Goal: Task Accomplishment & Management: Manage account settings

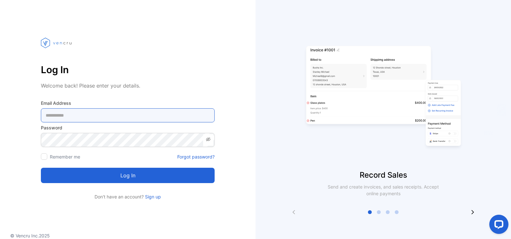
type Address-inputemail "**********"
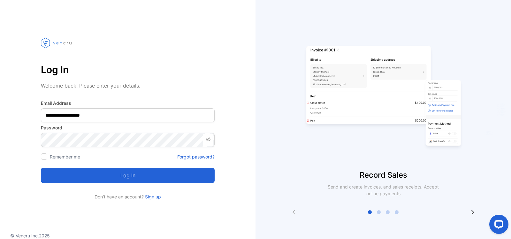
click at [128, 179] on button "Log in" at bounding box center [128, 175] width 174 height 15
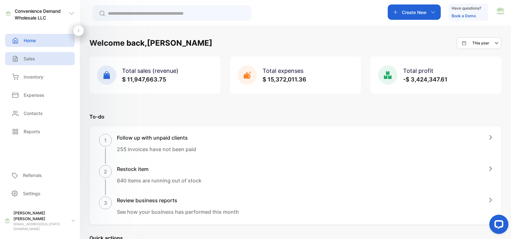
click at [31, 59] on p "Sales" at bounding box center [30, 58] width 12 height 7
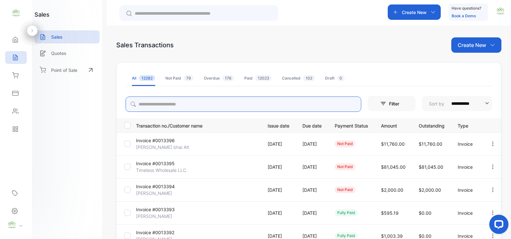
click at [155, 106] on input "search" at bounding box center [244, 104] width 236 height 15
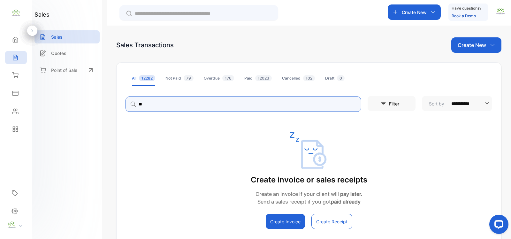
type input "*"
type input "***"
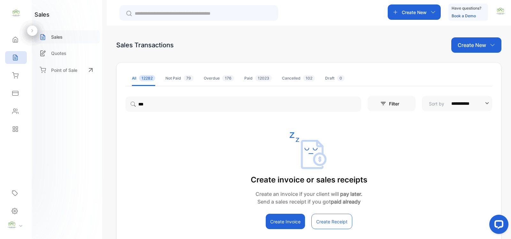
click at [58, 38] on p "Sales" at bounding box center [57, 37] width 12 height 7
click at [15, 59] on icon at bounding box center [15, 57] width 6 height 6
click at [470, 45] on p "Create New" at bounding box center [472, 45] width 28 height 8
click at [476, 67] on span "Invoice" at bounding box center [477, 66] width 15 height 7
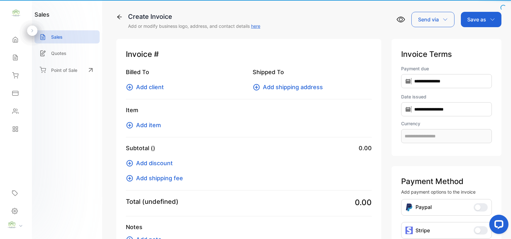
type input "**********"
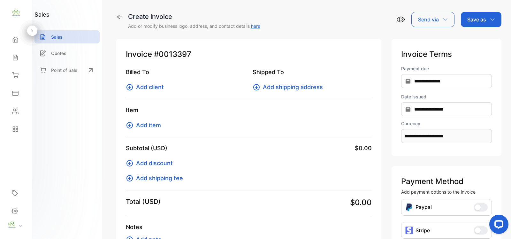
click at [151, 85] on span "Add client" at bounding box center [150, 87] width 28 height 9
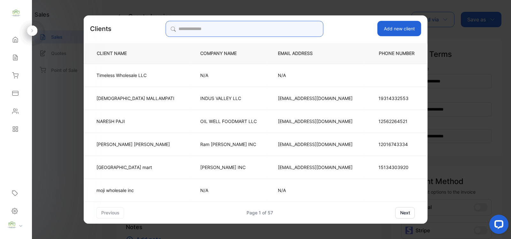
click at [198, 29] on input "search" at bounding box center [245, 29] width 158 height 16
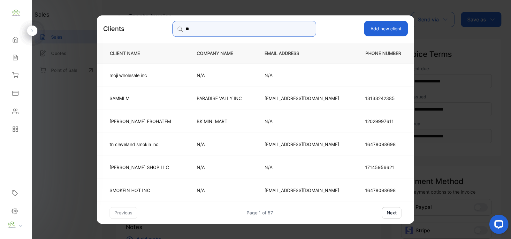
type input "*"
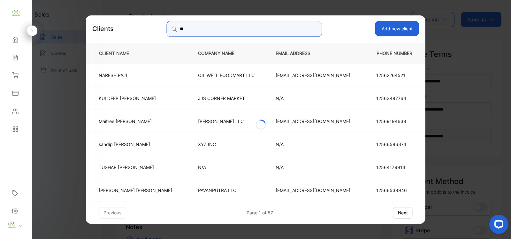
type input "*"
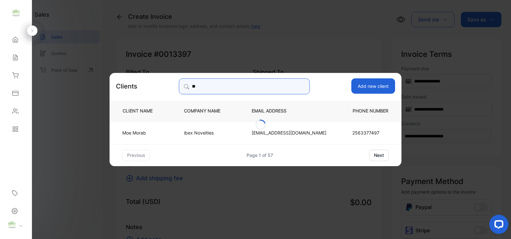
type input "*"
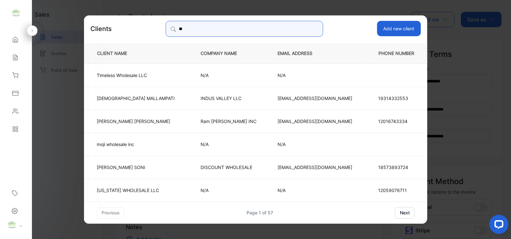
type input "*"
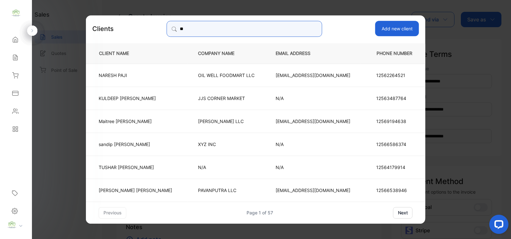
type input "*"
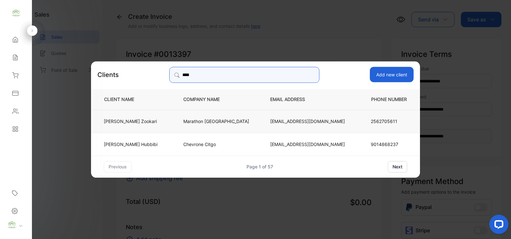
type input "****"
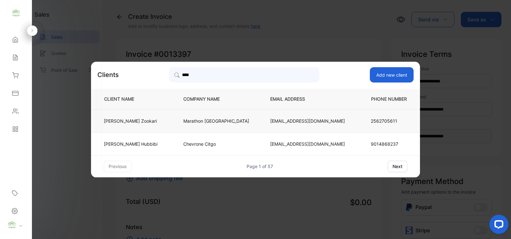
click at [208, 124] on p "Marathon Athens" at bounding box center [216, 121] width 66 height 7
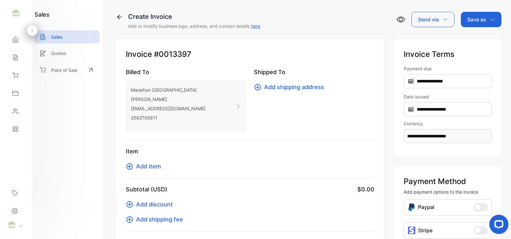
click at [153, 168] on span "Add item" at bounding box center [148, 166] width 25 height 9
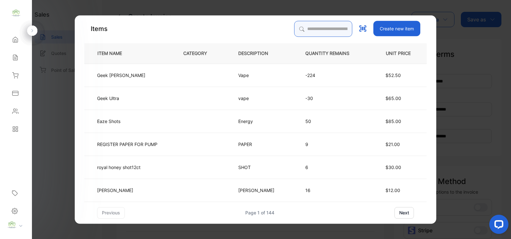
click at [301, 29] on input "search" at bounding box center [323, 29] width 58 height 16
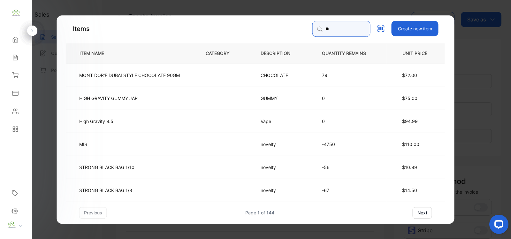
type input "**********"
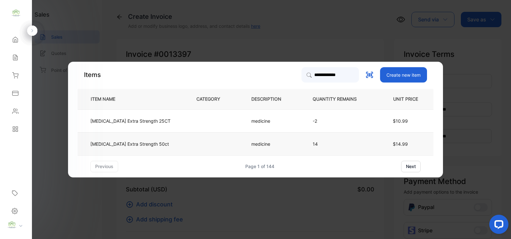
click at [196, 144] on td at bounding box center [213, 143] width 55 height 23
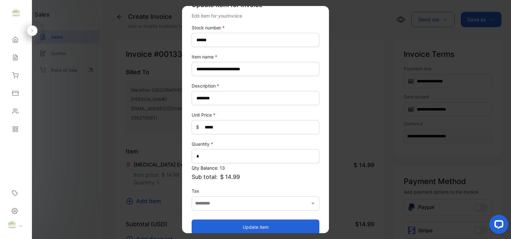
scroll to position [25, 0]
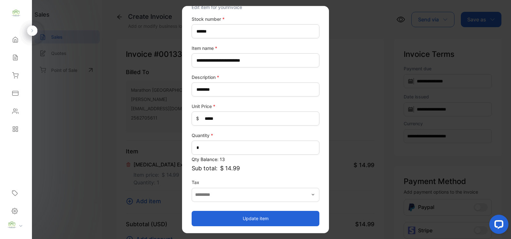
click at [253, 217] on button "Update item" at bounding box center [256, 218] width 128 height 15
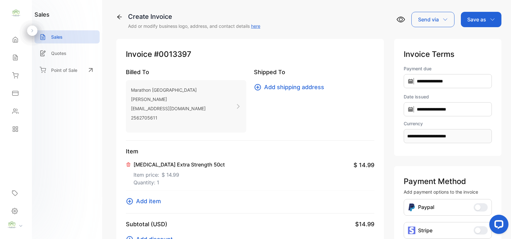
click at [149, 202] on span "Add item" at bounding box center [148, 201] width 25 height 9
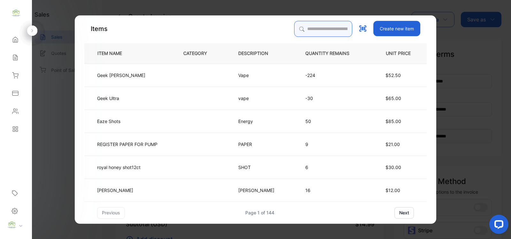
click at [313, 26] on input "search" at bounding box center [323, 29] width 58 height 16
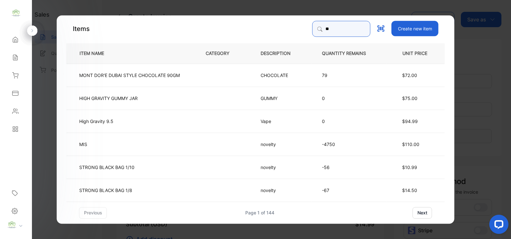
type input "**********"
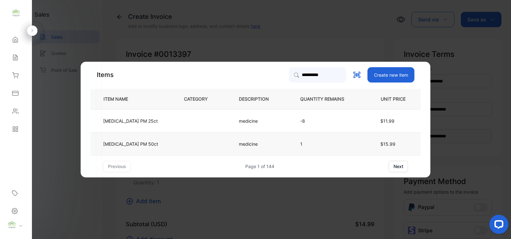
click at [174, 144] on td at bounding box center [201, 143] width 55 height 23
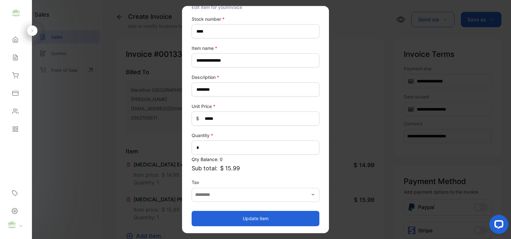
click at [266, 218] on button "Update item" at bounding box center [256, 218] width 128 height 15
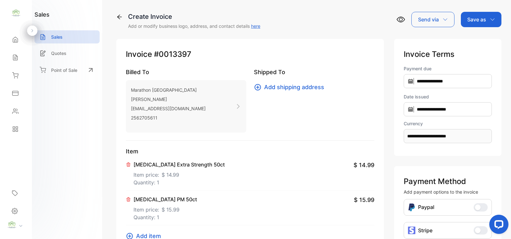
click at [150, 235] on span "Add item" at bounding box center [148, 236] width 25 height 9
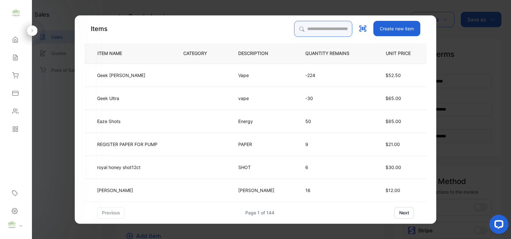
click at [303, 29] on input "search" at bounding box center [323, 29] width 58 height 16
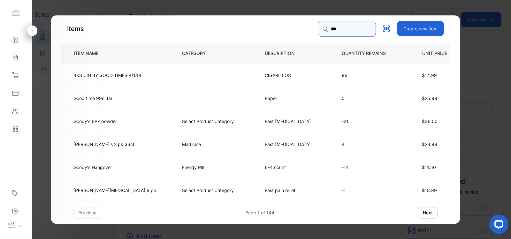
type input "*****"
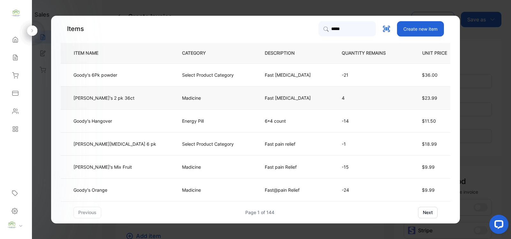
click at [119, 98] on td "[PERSON_NAME]'s 2 pk 36ct" at bounding box center [116, 97] width 111 height 23
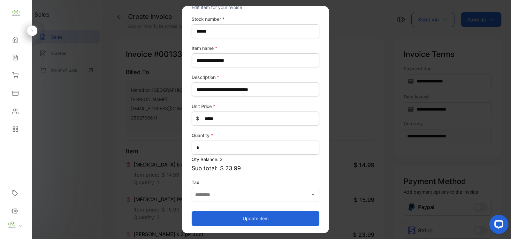
click at [258, 218] on button "Update item" at bounding box center [256, 218] width 128 height 15
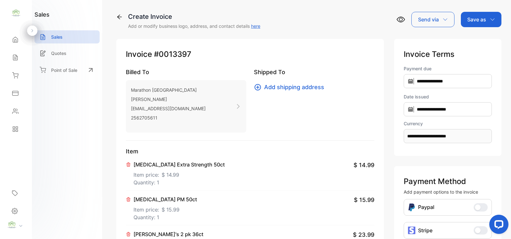
click at [266, 181] on div "Tylenol Extra Strength 50ct Item price: $ 14.99 Quantity: 1 $ 14.99" at bounding box center [250, 173] width 249 height 35
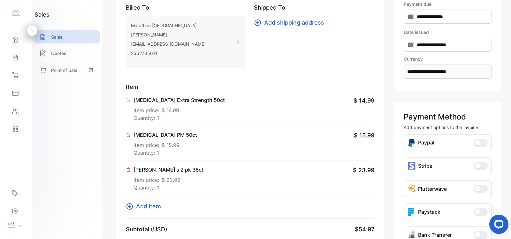
scroll to position [93, 0]
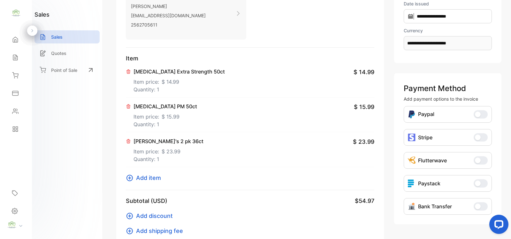
click at [147, 178] on span "Add item" at bounding box center [148, 178] width 25 height 9
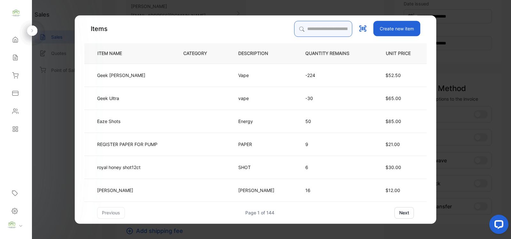
click at [305, 29] on input "search" at bounding box center [323, 29] width 58 height 16
type input "*****"
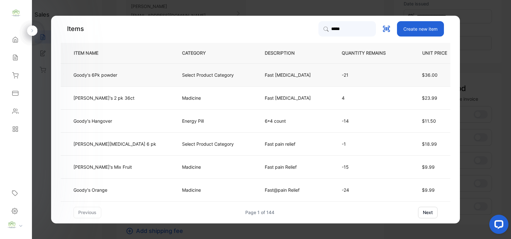
click at [129, 76] on td "Goody's 6Pk powder" at bounding box center [116, 74] width 111 height 23
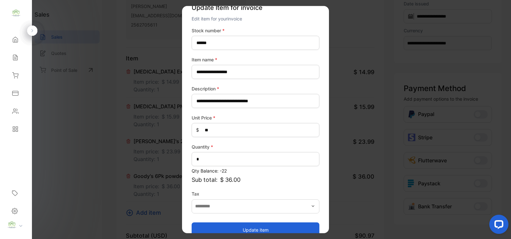
scroll to position [25, 0]
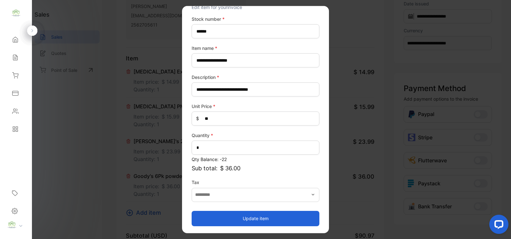
click at [264, 215] on button "Update item" at bounding box center [256, 218] width 128 height 15
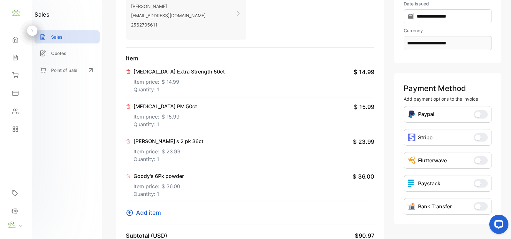
click at [152, 213] on span "Add item" at bounding box center [148, 212] width 25 height 9
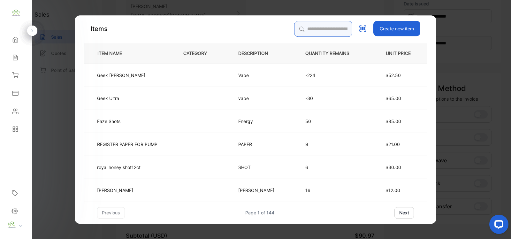
click at [294, 28] on input "search" at bounding box center [323, 29] width 58 height 16
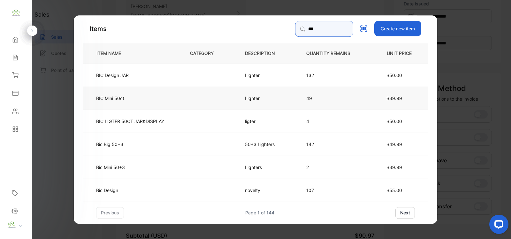
type input "***"
click at [138, 101] on td "BIC Mini 50ct" at bounding box center [131, 97] width 96 height 23
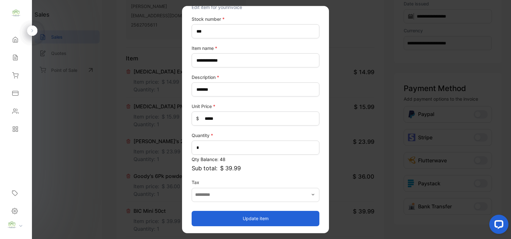
click at [248, 215] on button "Update item" at bounding box center [256, 218] width 128 height 15
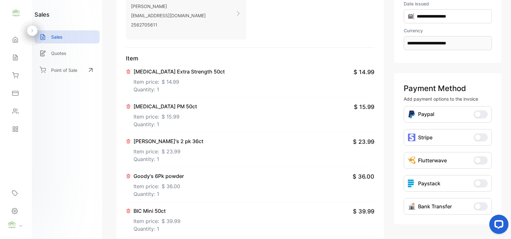
click at [242, 182] on div "Goody's 6Pk powder Item price: $ 36.00 Quantity: 1 $ 36.00" at bounding box center [250, 184] width 249 height 35
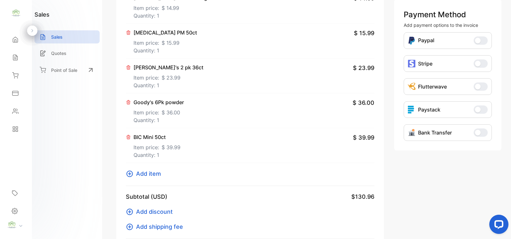
scroll to position [186, 0]
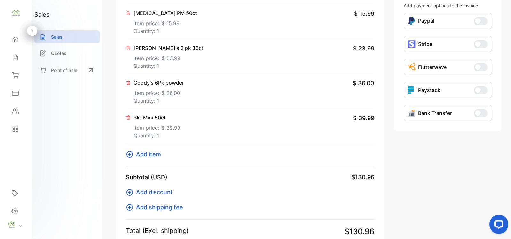
click at [148, 154] on span "Add item" at bounding box center [148, 154] width 25 height 9
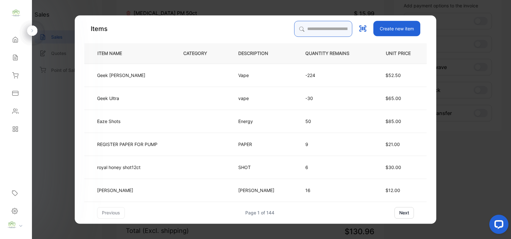
click at [299, 29] on input "search" at bounding box center [323, 29] width 58 height 16
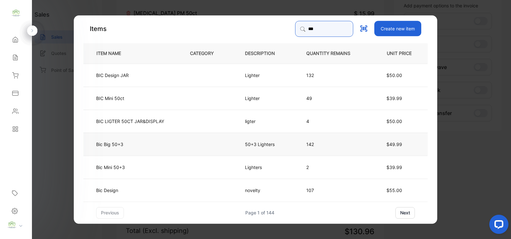
type input "***"
click at [264, 144] on p "50+3 Lighters" at bounding box center [260, 144] width 30 height 7
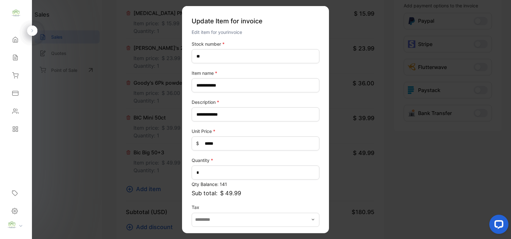
scroll to position [25, 0]
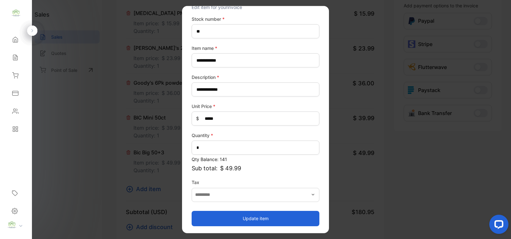
click at [253, 218] on button "Update item" at bounding box center [256, 218] width 128 height 15
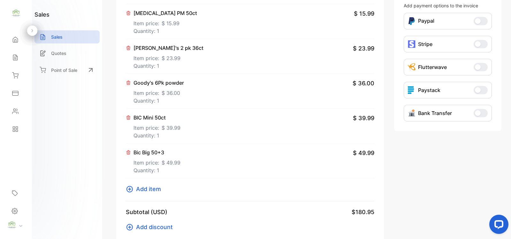
click at [150, 190] on span "Add item" at bounding box center [148, 189] width 25 height 9
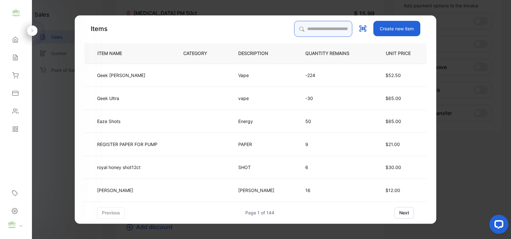
click at [296, 26] on input "search" at bounding box center [323, 29] width 58 height 16
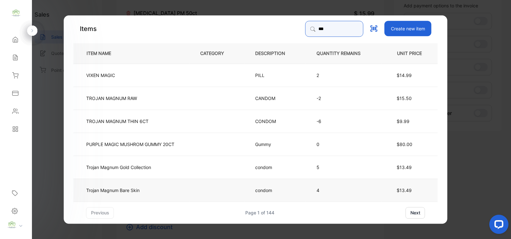
type input "***"
click at [173, 193] on td "Trojan Magnum Bare Skin" at bounding box center [132, 189] width 116 height 23
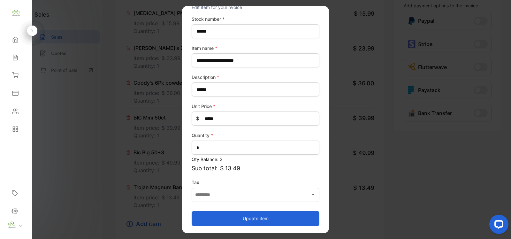
click at [257, 216] on button "Update item" at bounding box center [256, 218] width 128 height 15
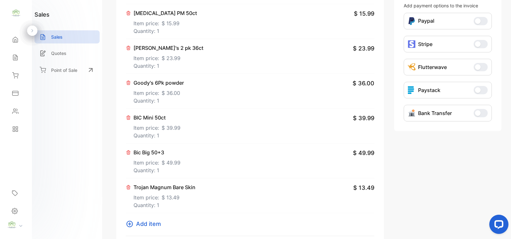
click at [147, 226] on span "Add item" at bounding box center [148, 224] width 25 height 9
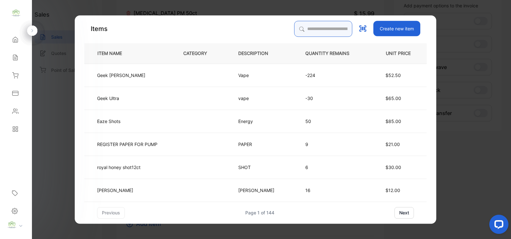
click at [297, 30] on input "search" at bounding box center [323, 29] width 58 height 16
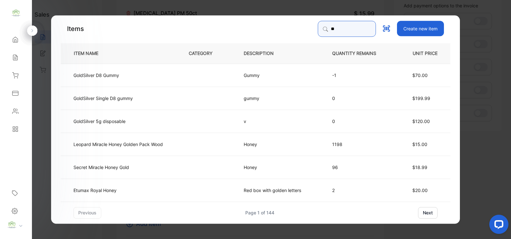
type input "*"
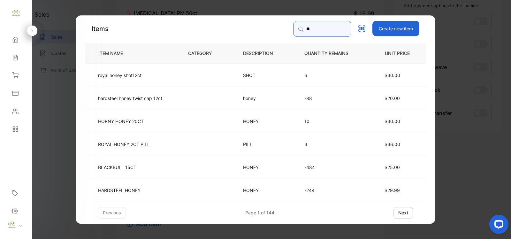
type input "*"
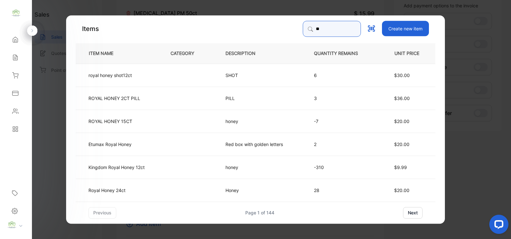
type input "*"
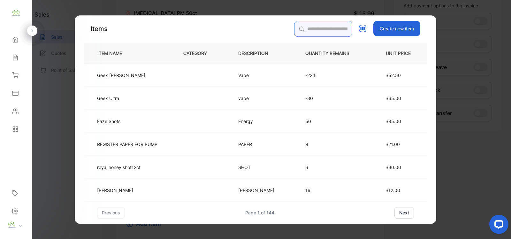
click at [305, 31] on input "search" at bounding box center [323, 29] width 58 height 16
click at [303, 33] on input "search" at bounding box center [323, 29] width 58 height 16
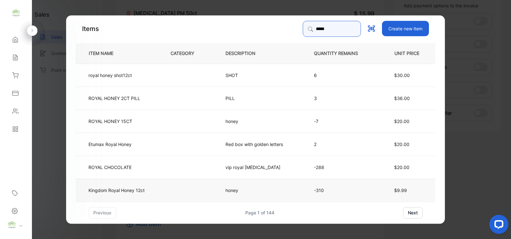
type input "*****"
click at [277, 189] on td "honey" at bounding box center [259, 189] width 89 height 23
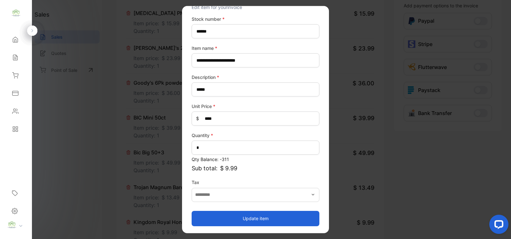
click at [261, 216] on button "Update item" at bounding box center [256, 218] width 128 height 15
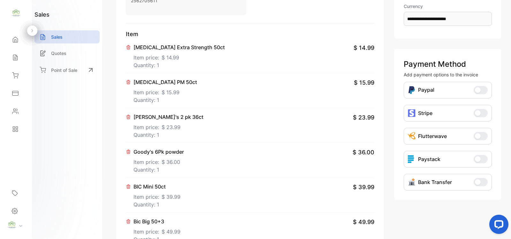
scroll to position [0, 0]
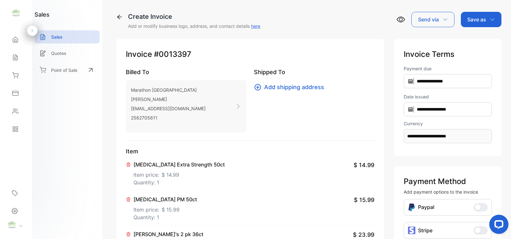
click at [473, 20] on p "Save as" at bounding box center [477, 20] width 19 height 8
click at [473, 40] on div "Invoice" at bounding box center [479, 40] width 37 height 13
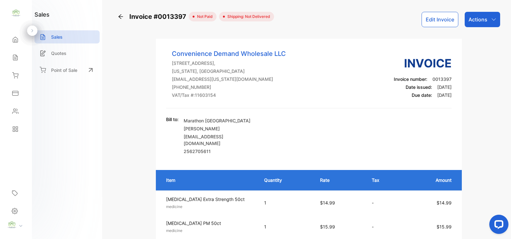
click at [478, 20] on p "Actions" at bounding box center [478, 20] width 19 height 8
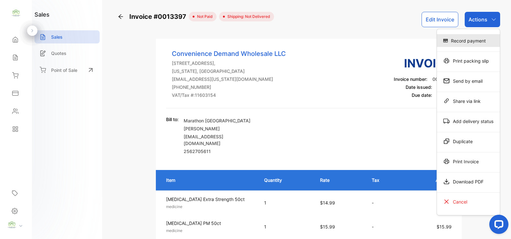
click at [470, 40] on div "Record payment" at bounding box center [468, 40] width 63 height 13
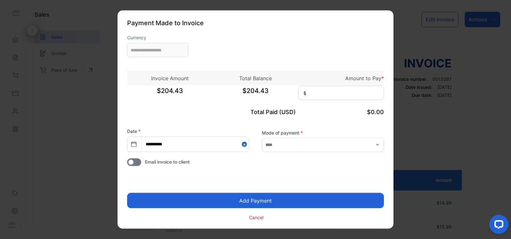
type input "**********"
click at [321, 90] on input at bounding box center [341, 93] width 86 height 14
type input "******"
click at [351, 145] on input "text" at bounding box center [323, 145] width 122 height 14
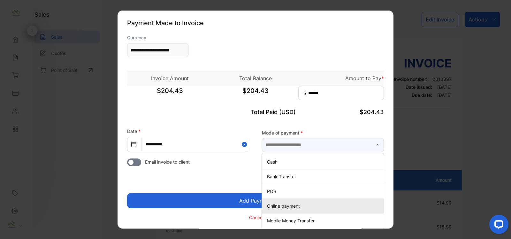
scroll to position [1, 0]
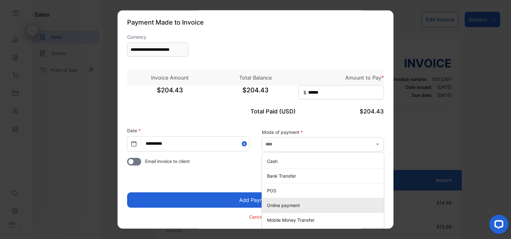
click at [282, 204] on p "Online payment" at bounding box center [324, 205] width 114 height 7
type input "**********"
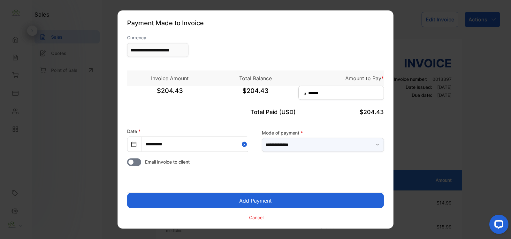
scroll to position [0, 0]
click at [256, 200] on button "Add Payment" at bounding box center [255, 200] width 257 height 15
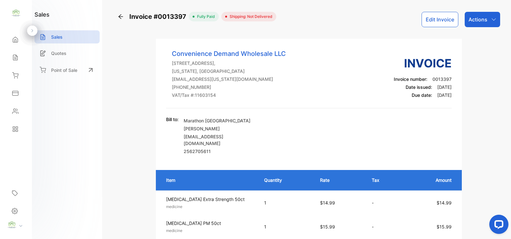
click at [475, 20] on p "Actions" at bounding box center [478, 20] width 19 height 8
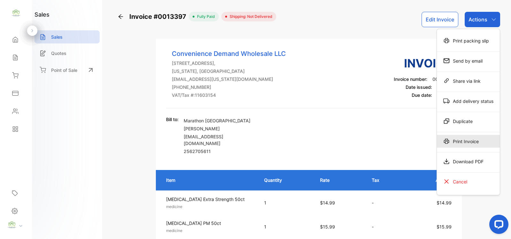
click at [468, 143] on div "Print Invoice" at bounding box center [468, 141] width 63 height 13
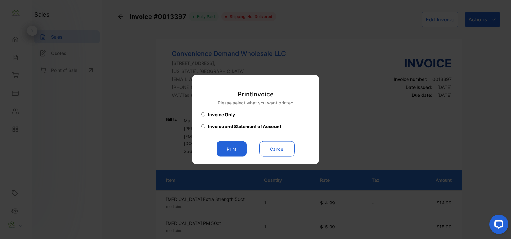
click at [236, 148] on button "Print" at bounding box center [232, 148] width 30 height 15
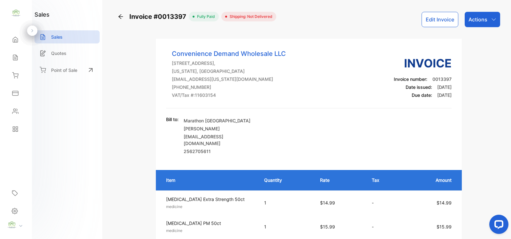
click at [62, 38] on p "Sales" at bounding box center [57, 37] width 12 height 7
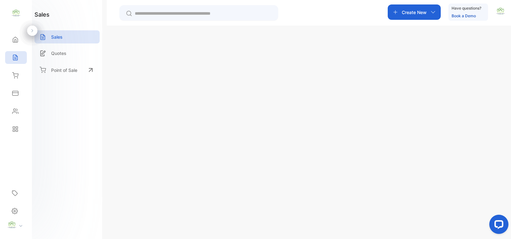
click at [426, 15] on p "Create New" at bounding box center [414, 12] width 25 height 7
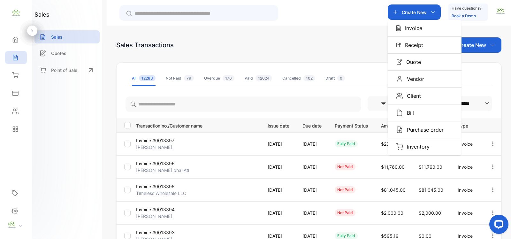
click at [416, 31] on p "Invoice" at bounding box center [411, 28] width 21 height 8
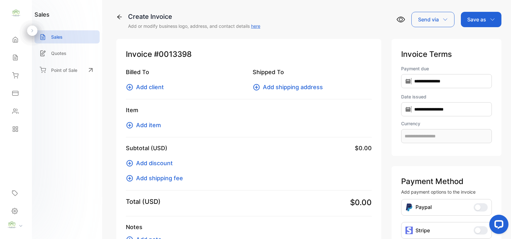
type input "**********"
click at [129, 86] on icon at bounding box center [130, 87] width 8 height 8
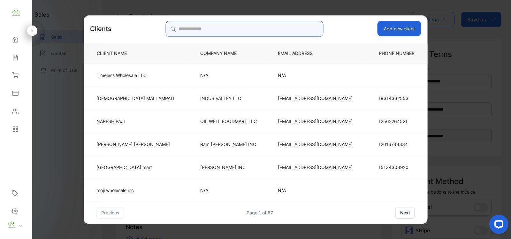
click at [232, 27] on input "search" at bounding box center [245, 29] width 158 height 16
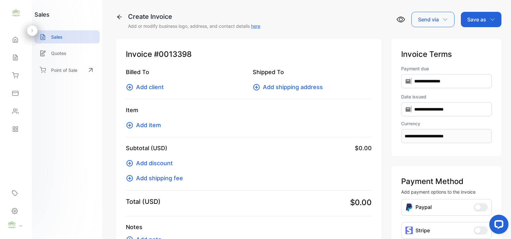
click at [129, 86] on icon at bounding box center [130, 87] width 6 height 6
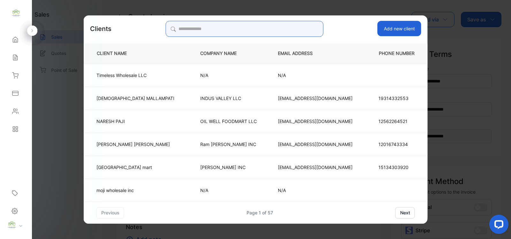
click at [228, 34] on input "search" at bounding box center [245, 29] width 158 height 16
click at [299, 33] on input "search" at bounding box center [245, 29] width 158 height 16
click at [332, 30] on div "Add new client" at bounding box center [270, 28] width 304 height 15
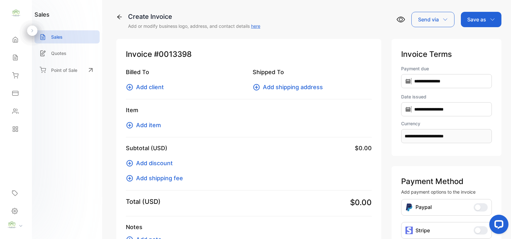
click at [127, 88] on icon at bounding box center [130, 87] width 8 height 8
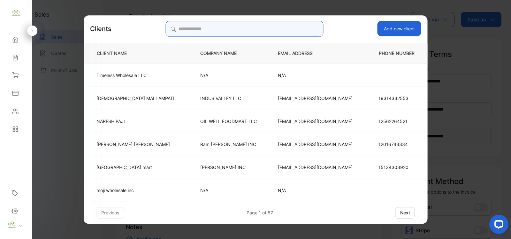
click at [229, 24] on input "search" at bounding box center [245, 29] width 158 height 16
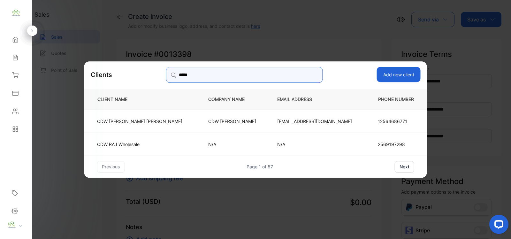
type input "******"
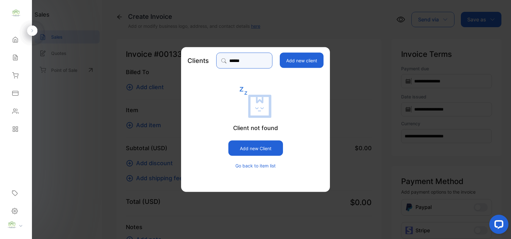
click at [273, 58] on input "******" at bounding box center [244, 61] width 56 height 16
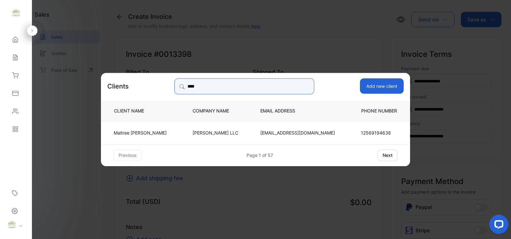
type input "****"
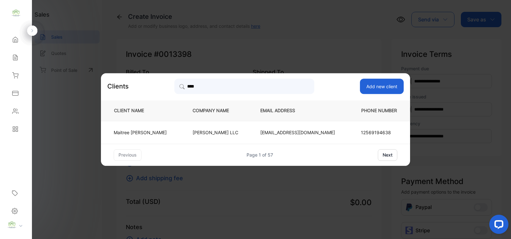
click at [175, 132] on td "Maitree Patel" at bounding box center [141, 132] width 81 height 23
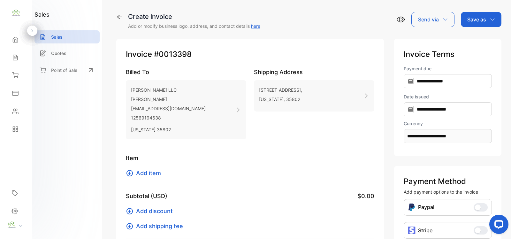
click at [127, 174] on icon at bounding box center [130, 173] width 6 height 6
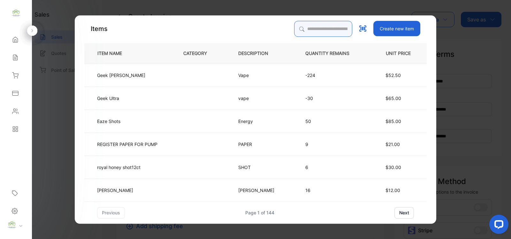
click at [320, 34] on input "search" at bounding box center [323, 29] width 58 height 16
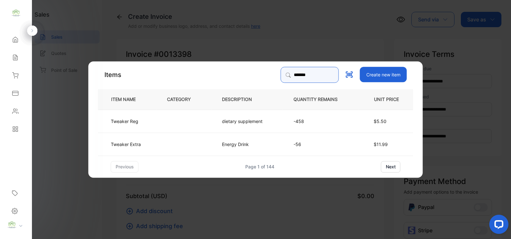
type input "*******"
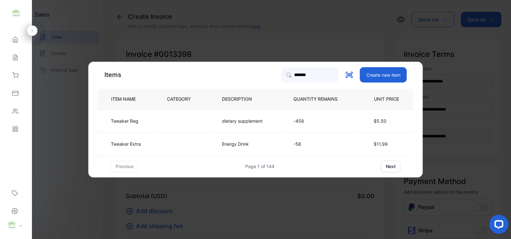
click at [157, 120] on td at bounding box center [184, 120] width 55 height 23
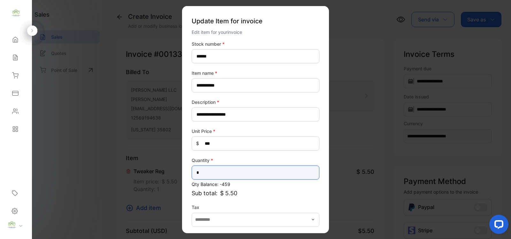
click at [239, 173] on input "*" at bounding box center [256, 173] width 128 height 14
type input "*"
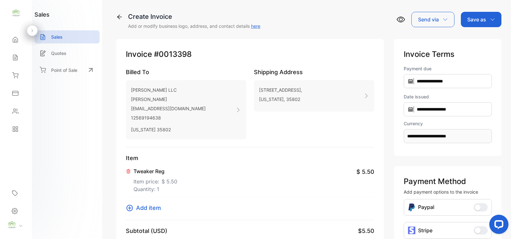
click at [133, 208] on icon at bounding box center [130, 208] width 8 height 8
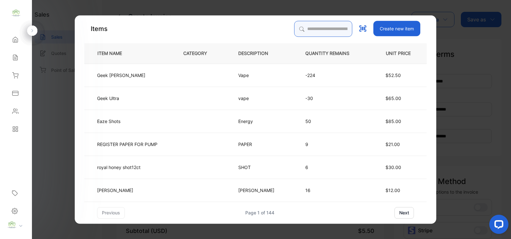
click at [305, 31] on input "search" at bounding box center [323, 29] width 58 height 16
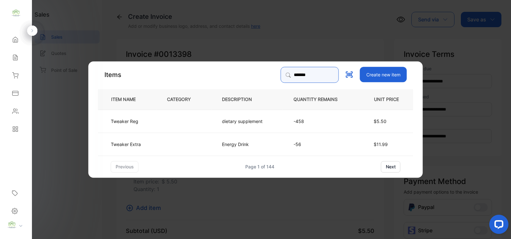
type input "*******"
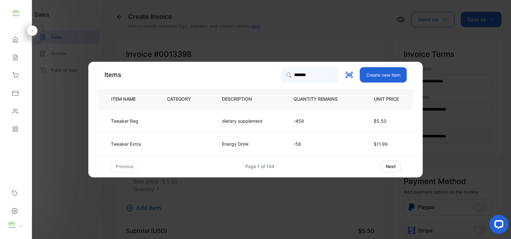
click at [175, 144] on td at bounding box center [184, 143] width 55 height 23
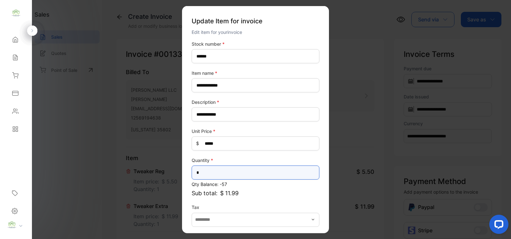
click at [249, 170] on input "*" at bounding box center [256, 173] width 128 height 14
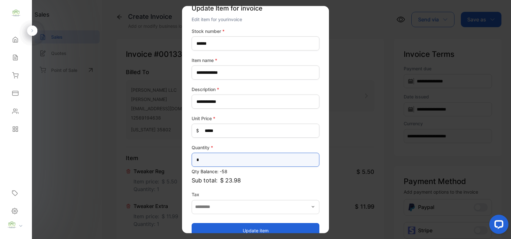
scroll to position [25, 0]
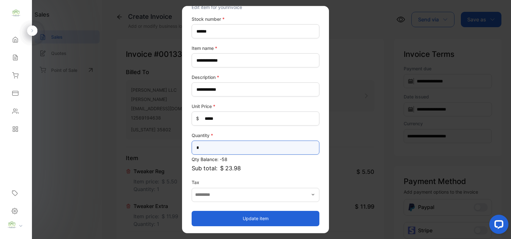
type input "*"
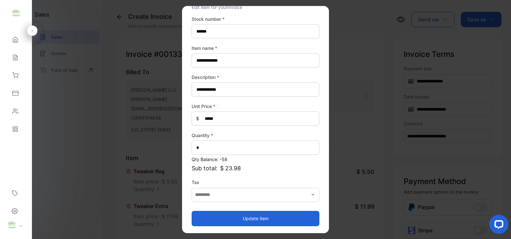
click at [266, 214] on button "Update item" at bounding box center [256, 218] width 128 height 15
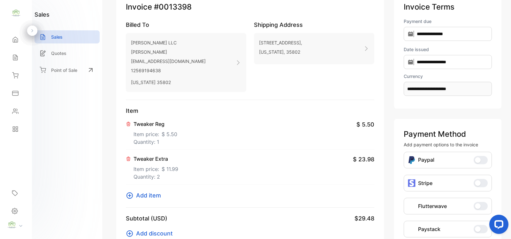
scroll to position [93, 0]
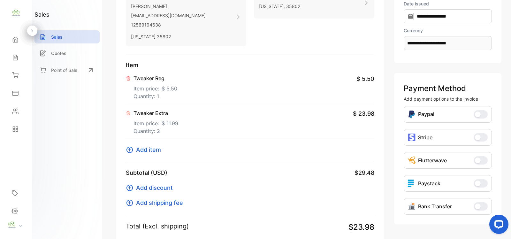
click at [127, 146] on icon at bounding box center [130, 150] width 8 height 8
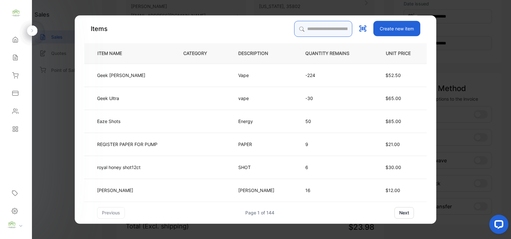
click at [307, 30] on input "search" at bounding box center [323, 29] width 58 height 16
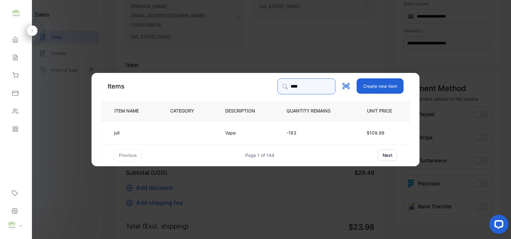
type input "****"
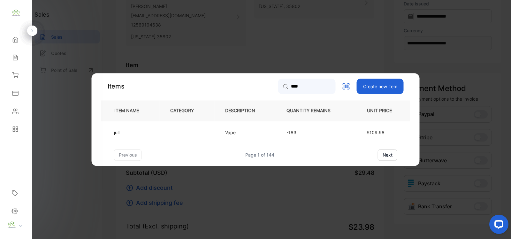
click at [241, 126] on td "Vape" at bounding box center [245, 132] width 61 height 23
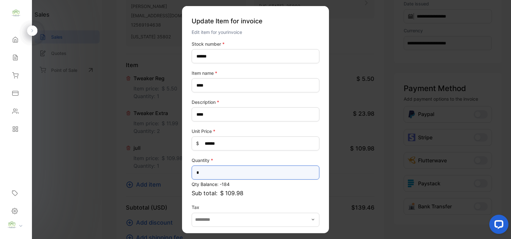
click at [239, 168] on input "*" at bounding box center [256, 173] width 128 height 14
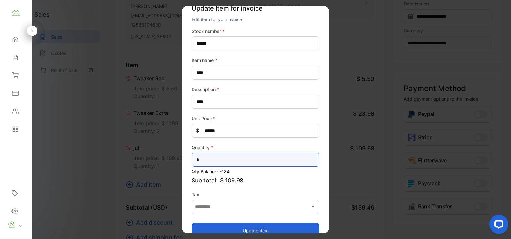
scroll to position [25, 0]
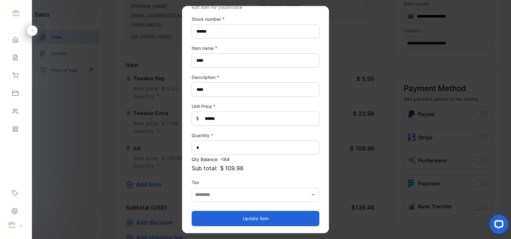
click at [272, 214] on button "Update item" at bounding box center [256, 218] width 128 height 15
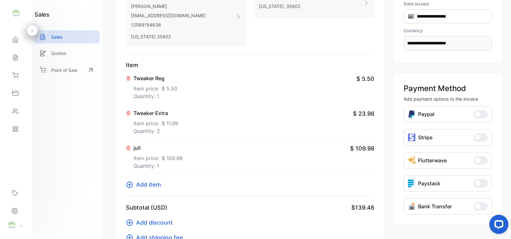
click at [130, 186] on icon at bounding box center [130, 185] width 8 height 8
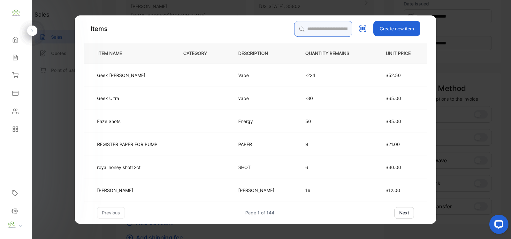
click at [305, 32] on input "search" at bounding box center [323, 29] width 58 height 16
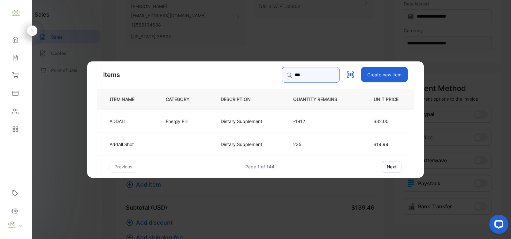
type input "***"
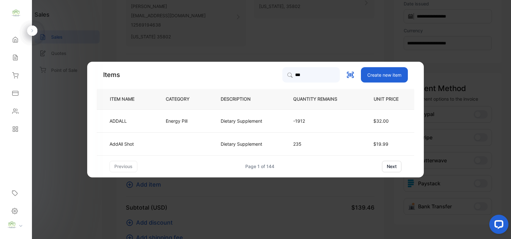
click at [239, 122] on p "Dietary Supplement" at bounding box center [242, 121] width 42 height 7
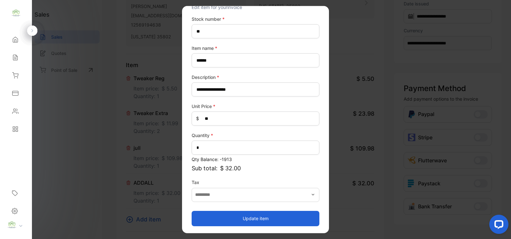
click at [264, 213] on button "Update item" at bounding box center [256, 218] width 128 height 15
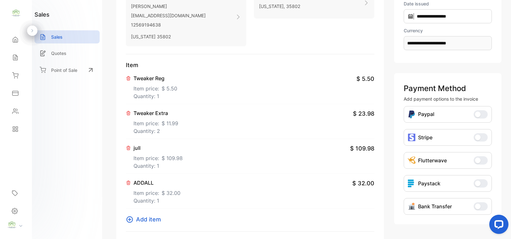
click at [127, 219] on icon at bounding box center [130, 220] width 8 height 8
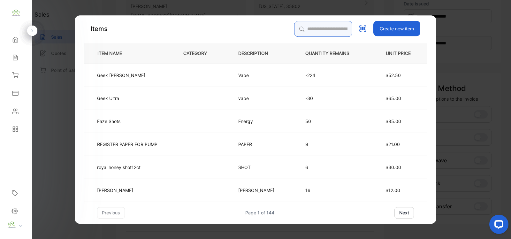
click at [296, 32] on input "search" at bounding box center [323, 29] width 58 height 16
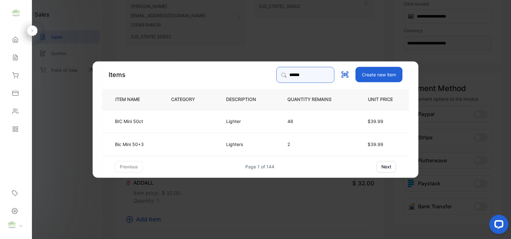
type input "******"
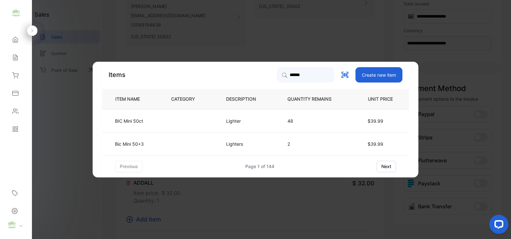
click at [149, 123] on td "BIC Mini 50ct" at bounding box center [131, 120] width 58 height 23
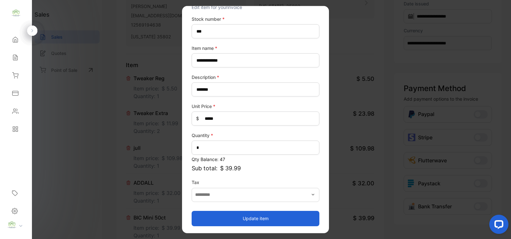
click at [275, 216] on button "Update item" at bounding box center [256, 218] width 128 height 15
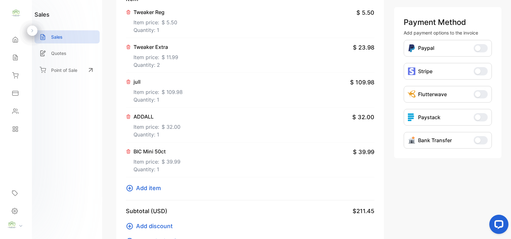
scroll to position [186, 0]
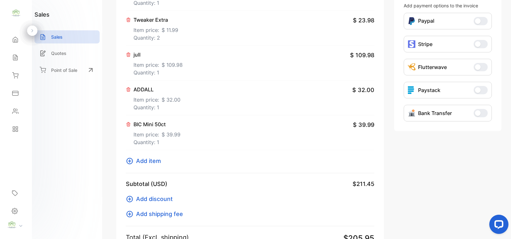
click at [134, 162] on button "Add item" at bounding box center [145, 161] width 39 height 9
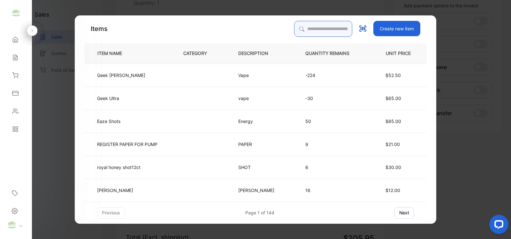
click at [323, 32] on input "search" at bounding box center [323, 29] width 58 height 16
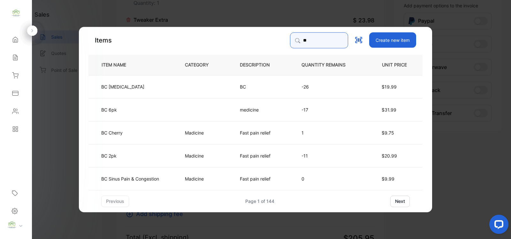
type input "**"
click at [150, 108] on td "BC 6pk" at bounding box center [132, 109] width 86 height 23
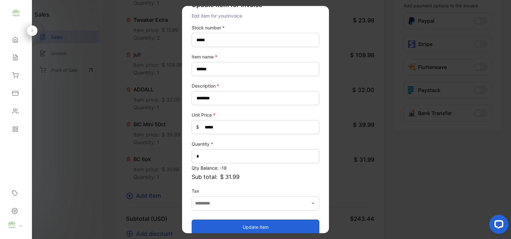
scroll to position [25, 0]
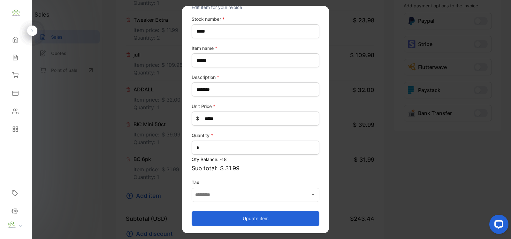
click at [293, 213] on button "Update item" at bounding box center [256, 218] width 128 height 15
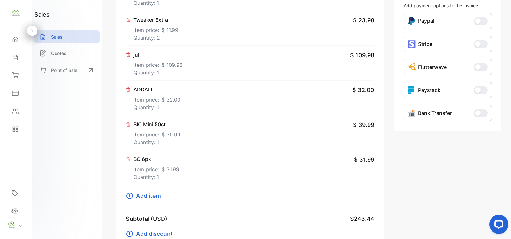
click at [130, 194] on icon at bounding box center [130, 196] width 8 height 8
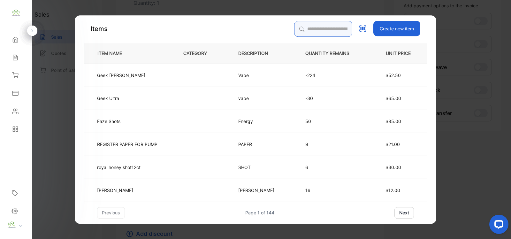
click at [314, 29] on input "search" at bounding box center [323, 29] width 58 height 16
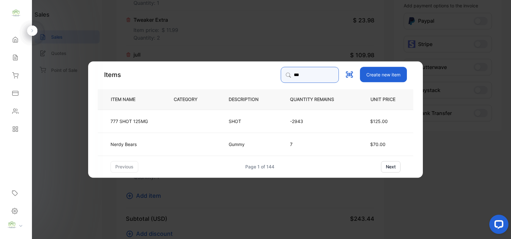
type input "***"
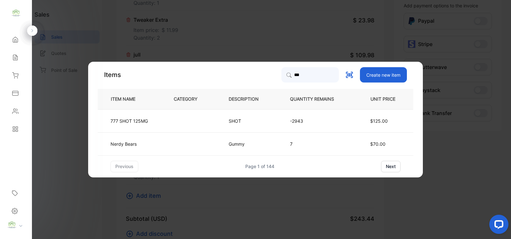
click at [368, 122] on td "$125.00" at bounding box center [384, 120] width 58 height 23
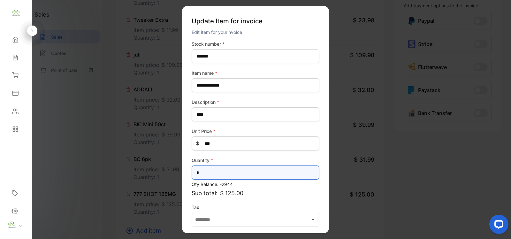
click at [209, 171] on input "*" at bounding box center [256, 173] width 128 height 14
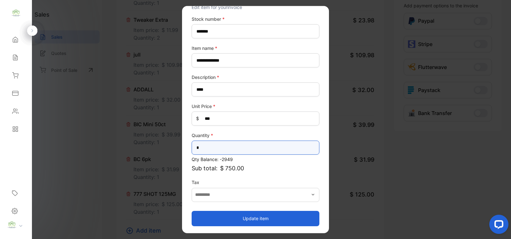
type input "*"
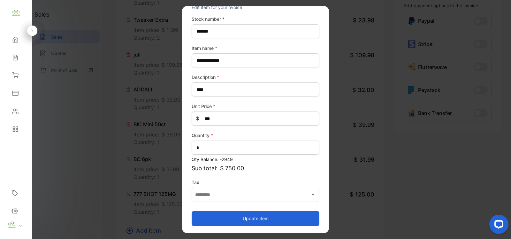
click at [277, 218] on button "Update item" at bounding box center [256, 218] width 128 height 15
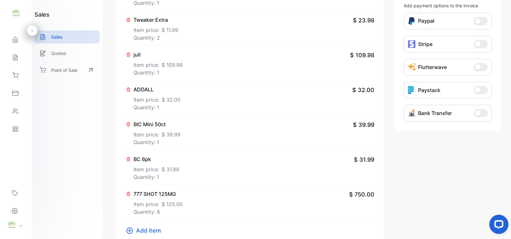
click at [128, 230] on icon at bounding box center [130, 231] width 8 height 8
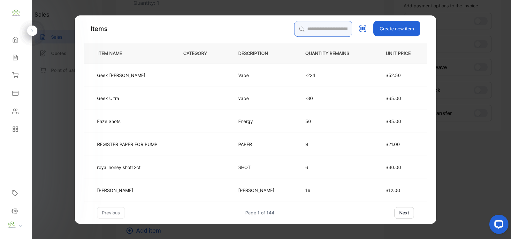
click at [327, 33] on input "search" at bounding box center [323, 29] width 58 height 16
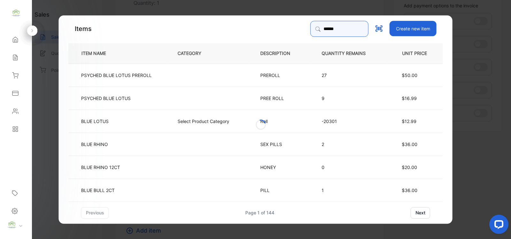
type input "*********"
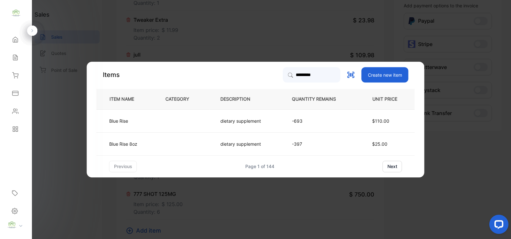
click at [236, 120] on p "dietary supplement" at bounding box center [241, 121] width 41 height 7
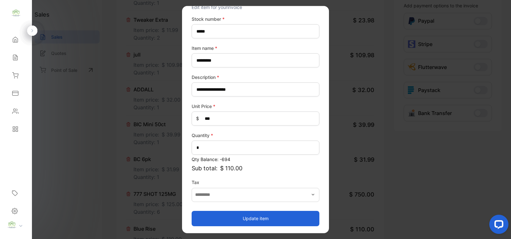
click at [269, 214] on button "Update item" at bounding box center [256, 218] width 128 height 15
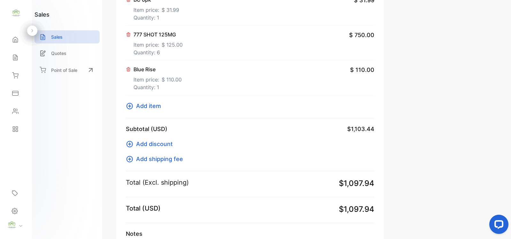
scroll to position [404, 0]
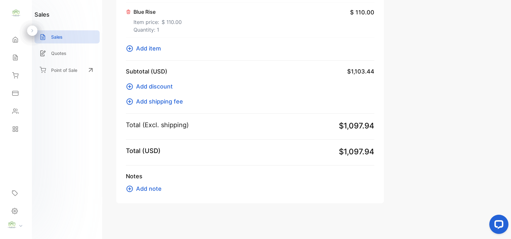
click at [132, 49] on icon at bounding box center [130, 48] width 6 height 6
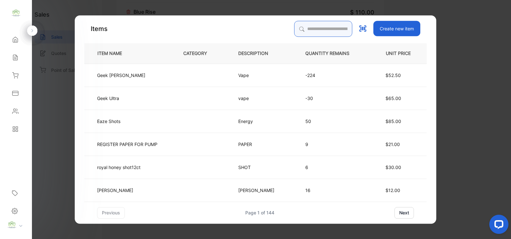
click at [296, 27] on input "search" at bounding box center [323, 29] width 58 height 16
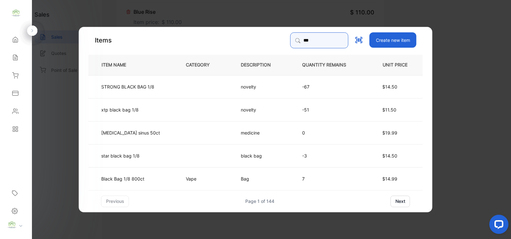
type input "***"
click at [203, 105] on td at bounding box center [202, 109] width 55 height 23
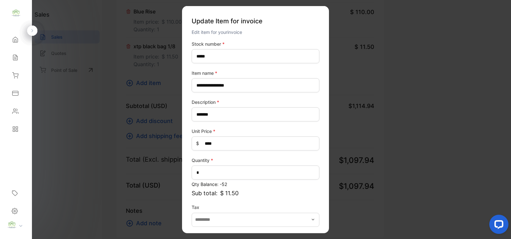
scroll to position [25, 0]
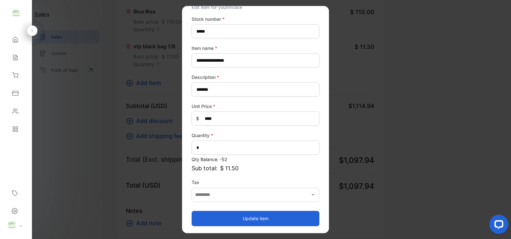
click at [275, 214] on button "Update item" at bounding box center [256, 218] width 128 height 15
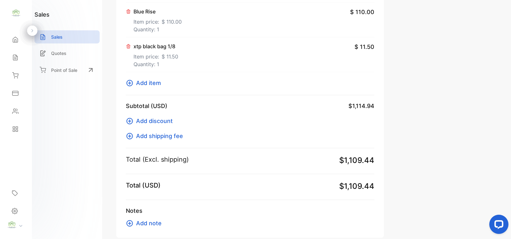
scroll to position [0, 0]
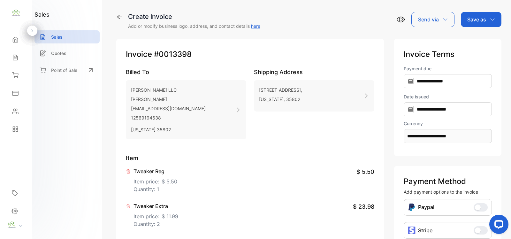
click at [490, 18] on icon "button" at bounding box center [492, 19] width 5 height 5
click at [368, 29] on div "Create Invoice Add or modify business logo, address, and contact details here S…" at bounding box center [308, 21] width 385 height 18
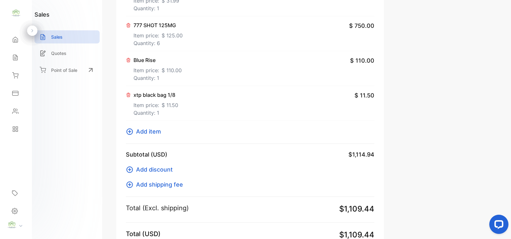
scroll to position [373, 0]
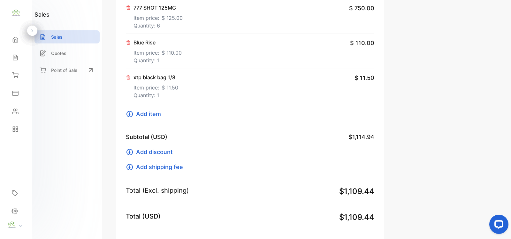
click at [127, 110] on icon at bounding box center [130, 114] width 8 height 8
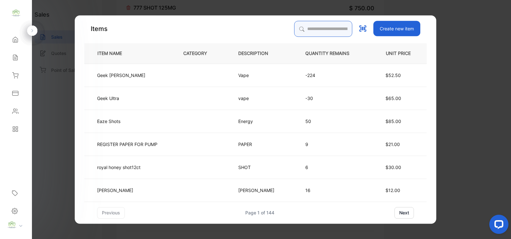
click at [294, 33] on input "search" at bounding box center [323, 29] width 58 height 16
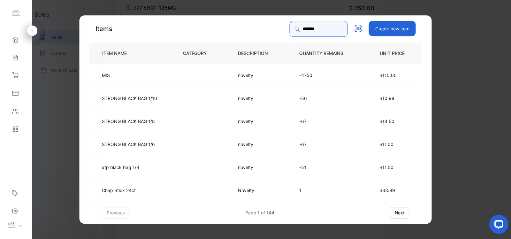
type input "*******"
click at [243, 77] on p "novelty" at bounding box center [246, 75] width 17 height 7
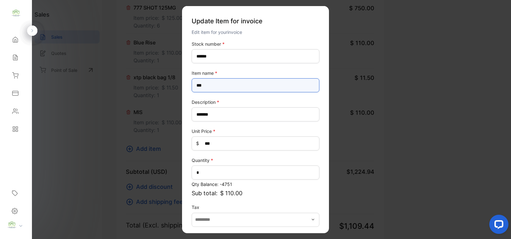
click at [266, 89] on name-inputItem_Name "***" at bounding box center [256, 85] width 128 height 14
type name-inputItem_Name "*********"
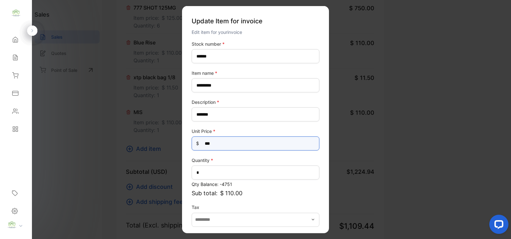
click at [244, 141] on Price-inputprice "***" at bounding box center [256, 143] width 128 height 14
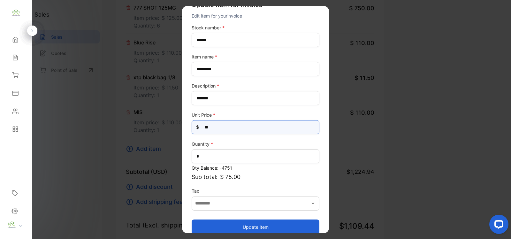
scroll to position [25, 0]
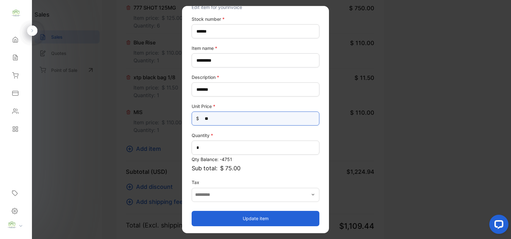
type Price-inputprice "**"
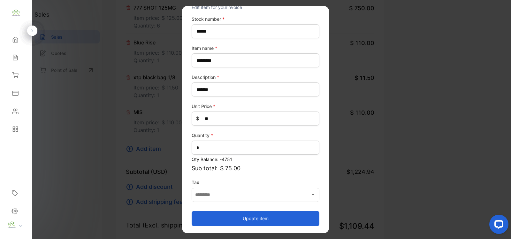
click at [256, 217] on button "Update item" at bounding box center [256, 218] width 128 height 15
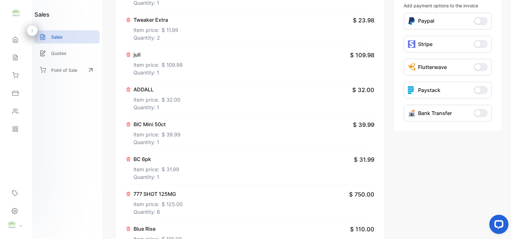
scroll to position [0, 0]
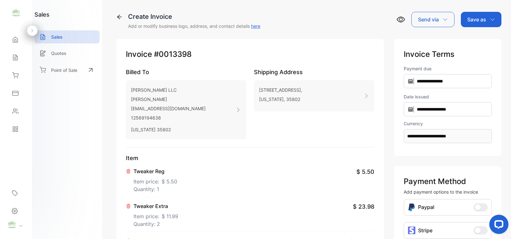
click at [482, 25] on div "Save as" at bounding box center [481, 19] width 41 height 15
click at [481, 34] on div "Invoice" at bounding box center [479, 40] width 37 height 13
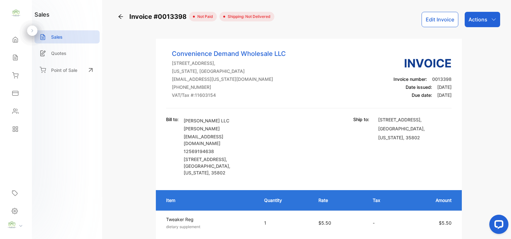
click at [470, 23] on p "Actions" at bounding box center [478, 20] width 19 height 8
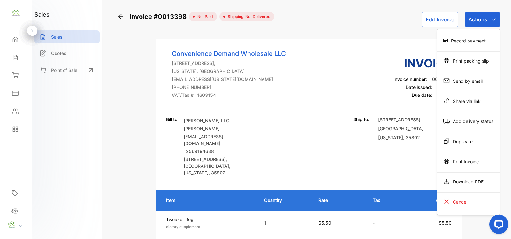
click at [466, 58] on div "Print packing slip" at bounding box center [468, 60] width 63 height 13
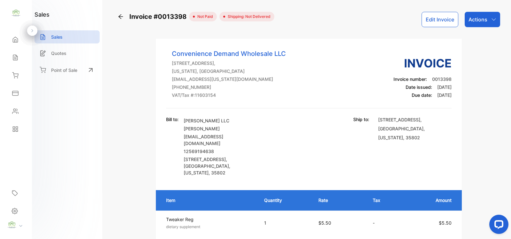
click at [471, 18] on p "Actions" at bounding box center [478, 20] width 19 height 8
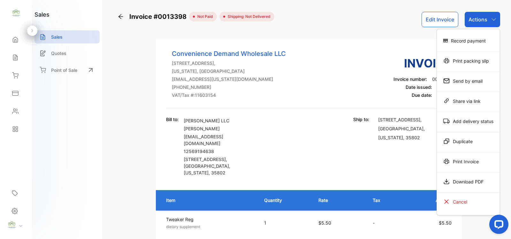
click at [482, 65] on div "Print packing slip" at bounding box center [468, 60] width 63 height 13
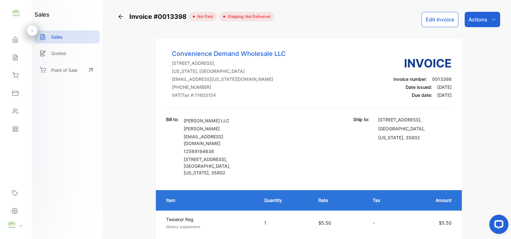
click at [441, 19] on button "Edit Invoice" at bounding box center [440, 19] width 37 height 15
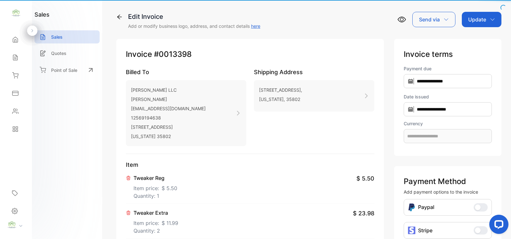
type input "**********"
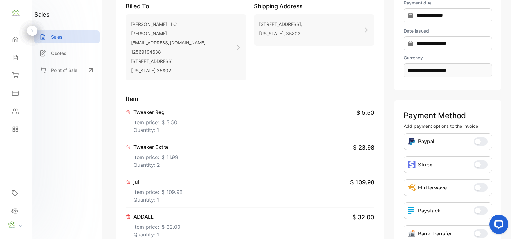
scroll to position [93, 0]
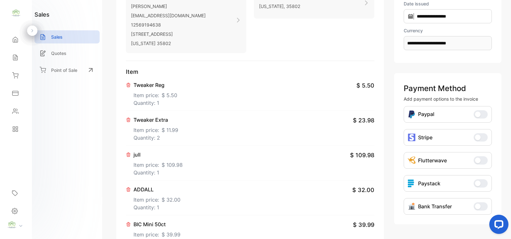
click at [143, 98] on p "Item price: $ 5.50" at bounding box center [156, 94] width 44 height 10
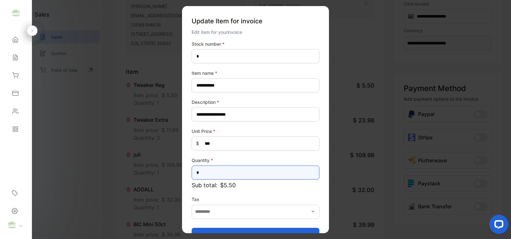
click at [214, 169] on input "*" at bounding box center [256, 173] width 128 height 14
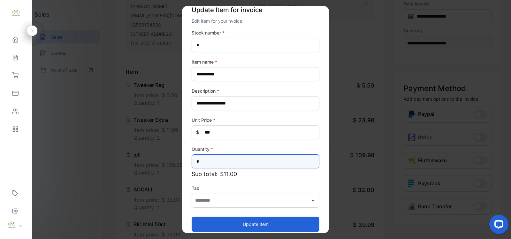
scroll to position [17, 0]
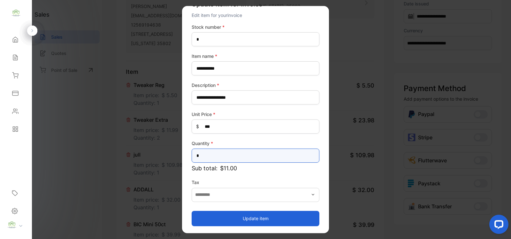
type input "*"
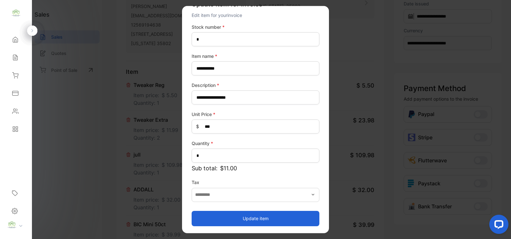
click at [269, 221] on button "Update item" at bounding box center [256, 218] width 128 height 15
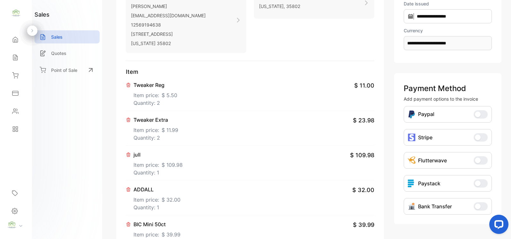
scroll to position [0, 0]
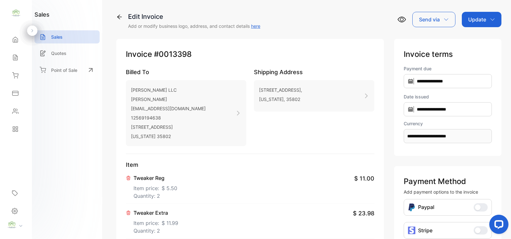
click at [470, 21] on p "Update" at bounding box center [477, 20] width 18 height 8
click at [470, 40] on div "Invoice" at bounding box center [483, 40] width 37 height 13
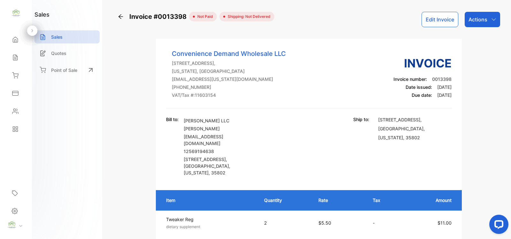
click at [488, 18] on div "Actions" at bounding box center [482, 19] width 35 height 15
click at [446, 23] on button "Edit Invoice" at bounding box center [440, 19] width 37 height 15
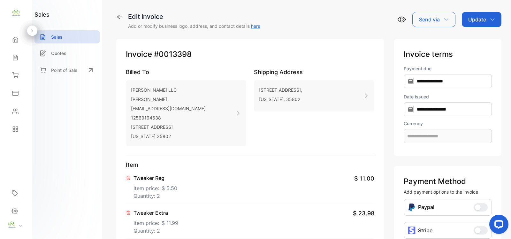
type input "**********"
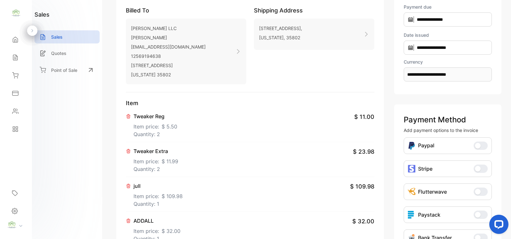
scroll to position [93, 0]
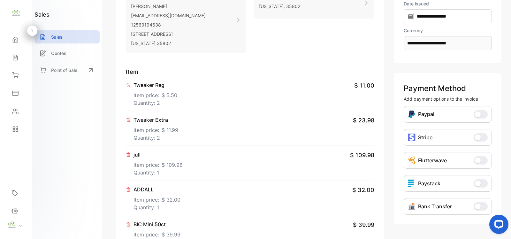
click at [166, 120] on p "Tweaker Extra" at bounding box center [156, 120] width 45 height 8
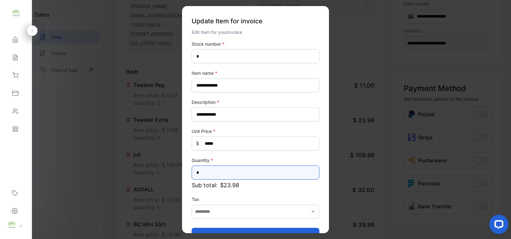
click at [220, 171] on input "*" at bounding box center [256, 173] width 128 height 14
type input "*"
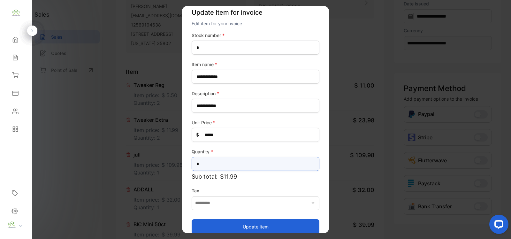
scroll to position [17, 0]
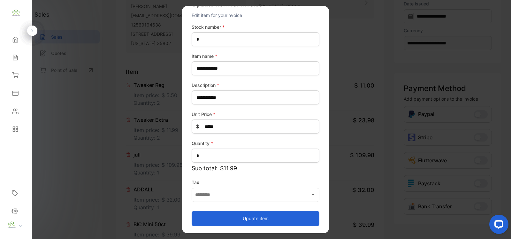
click at [277, 217] on button "Update item" at bounding box center [256, 218] width 128 height 15
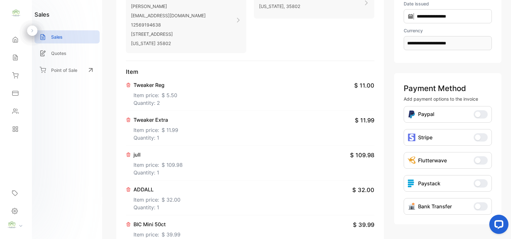
click at [166, 93] on span "$ 5.50" at bounding box center [170, 95] width 16 height 8
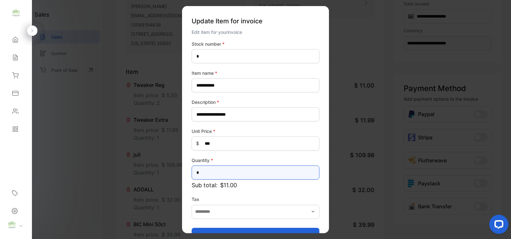
click at [212, 175] on input "*" at bounding box center [256, 173] width 128 height 14
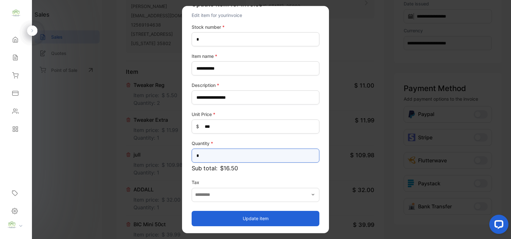
type input "*"
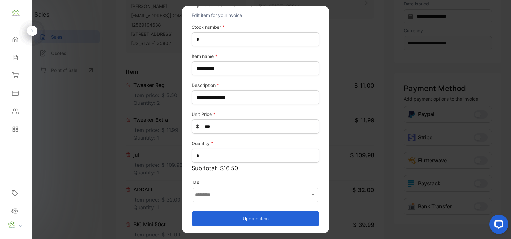
click at [287, 215] on button "Update item" at bounding box center [256, 218] width 128 height 15
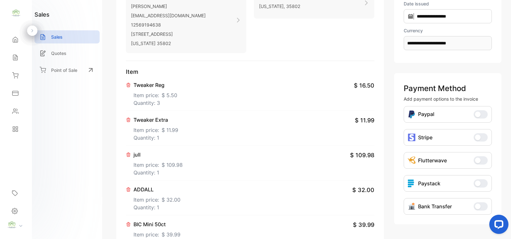
scroll to position [0, 0]
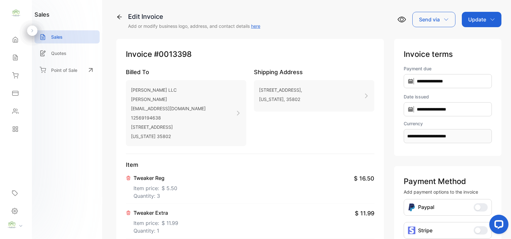
click at [472, 18] on p "Update" at bounding box center [477, 20] width 18 height 8
click at [490, 42] on div "Invoice" at bounding box center [483, 40] width 37 height 13
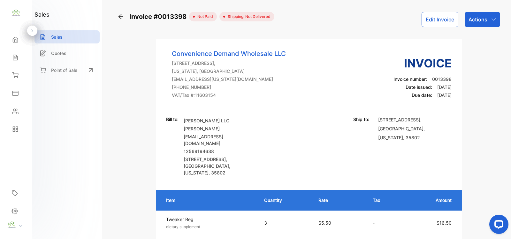
click at [492, 20] on icon "button" at bounding box center [494, 19] width 5 height 5
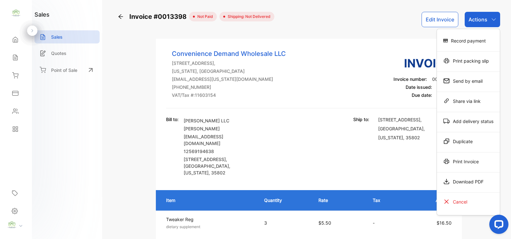
click at [469, 59] on div "Print packing slip" at bounding box center [468, 60] width 63 height 13
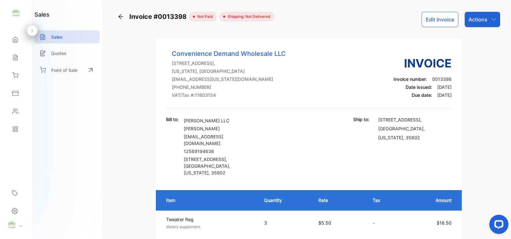
click at [481, 22] on p "Actions" at bounding box center [478, 20] width 19 height 8
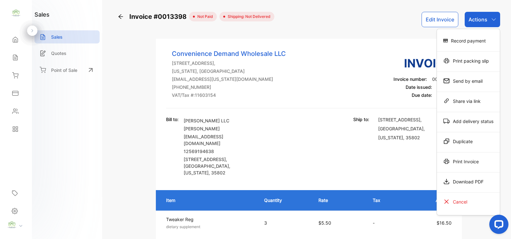
click at [479, 38] on div "Record payment" at bounding box center [468, 40] width 63 height 13
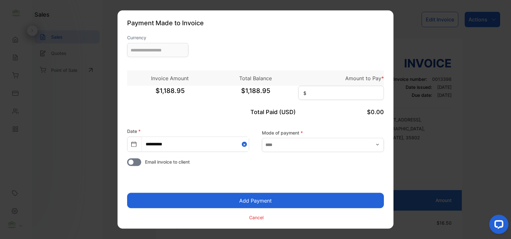
type input "**********"
click at [323, 99] on input at bounding box center [341, 93] width 86 height 14
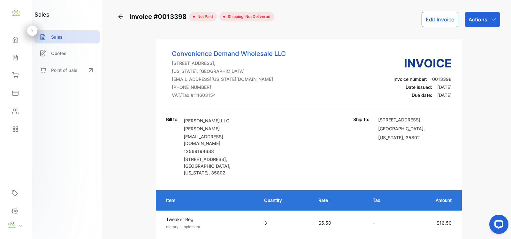
click at [432, 21] on button "Edit Invoice" at bounding box center [440, 19] width 37 height 15
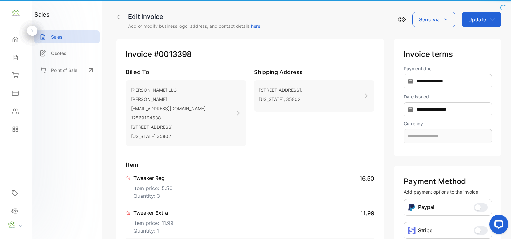
type input "**********"
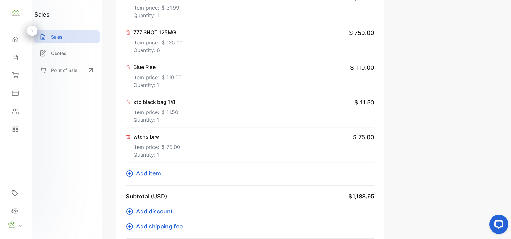
scroll to position [373, 0]
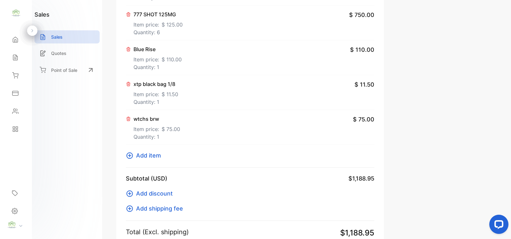
click at [155, 118] on p "wtchs brw" at bounding box center [157, 119] width 47 height 8
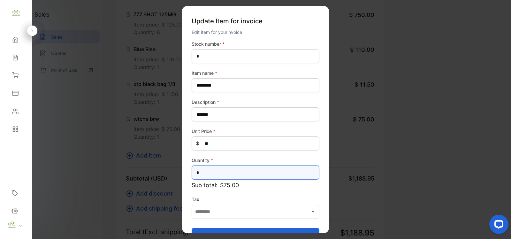
click at [221, 174] on input "*" at bounding box center [256, 173] width 128 height 14
type input "*"
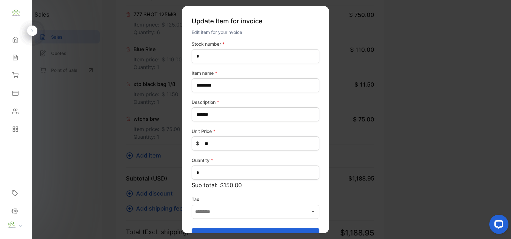
click at [284, 229] on button "Update item" at bounding box center [256, 235] width 128 height 15
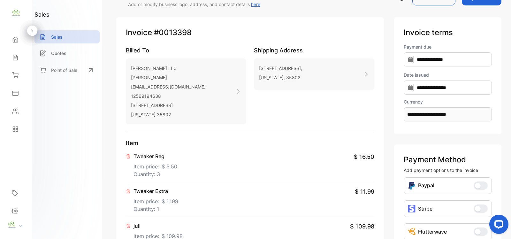
scroll to position [0, 0]
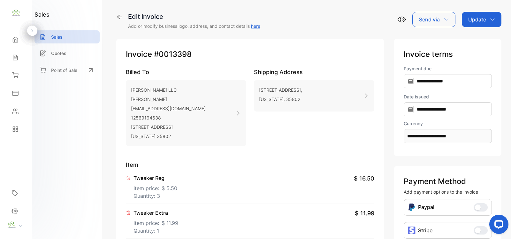
click at [491, 21] on icon "button" at bounding box center [492, 19] width 5 height 5
click at [483, 39] on div "Invoice" at bounding box center [483, 40] width 37 height 13
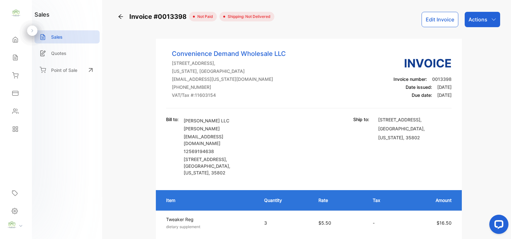
click at [491, 24] on div "Actions" at bounding box center [482, 19] width 35 height 15
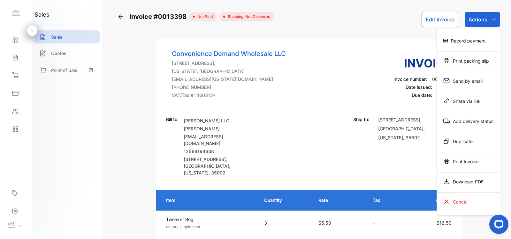
click at [478, 57] on div "Print packing slip" at bounding box center [468, 60] width 63 height 13
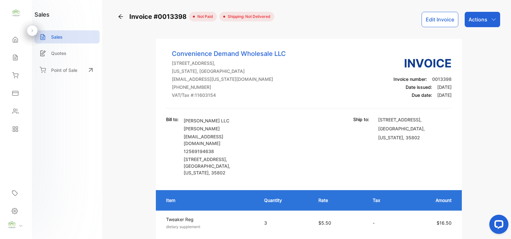
click at [19, 42] on div "Home" at bounding box center [16, 39] width 22 height 13
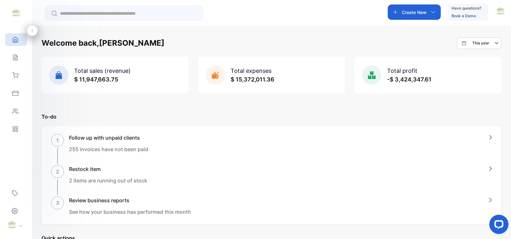
click at [403, 7] on div "Create New" at bounding box center [414, 11] width 53 height 15
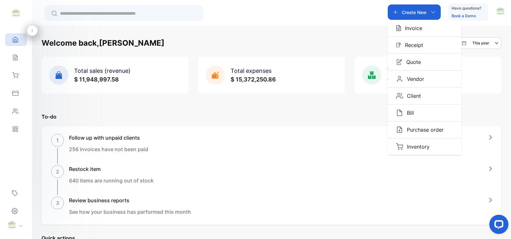
click at [414, 27] on p "Invoice" at bounding box center [411, 28] width 21 height 8
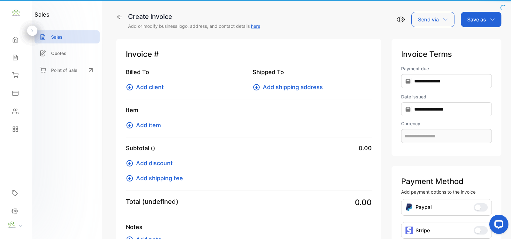
type input "**********"
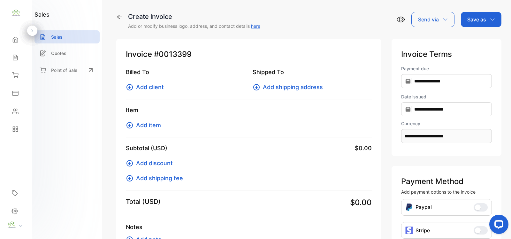
click at [130, 88] on icon at bounding box center [130, 87] width 8 height 8
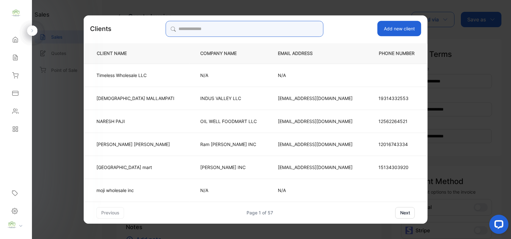
click at [221, 32] on input "search" at bounding box center [245, 29] width 158 height 16
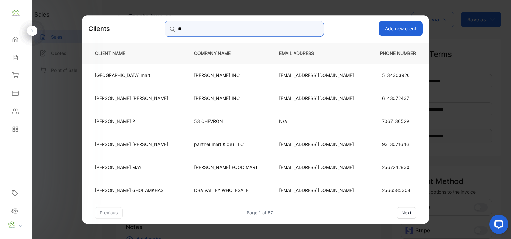
type input "*"
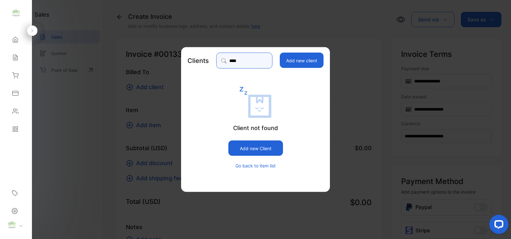
type input "**********"
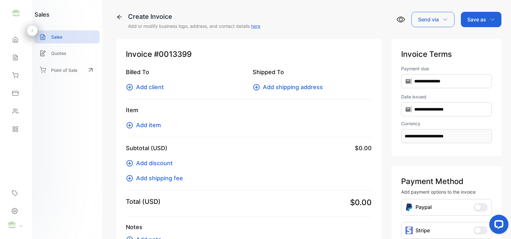
click at [131, 123] on icon at bounding box center [130, 125] width 8 height 8
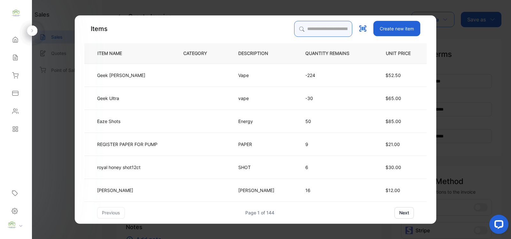
click at [297, 24] on input "search" at bounding box center [323, 29] width 58 height 16
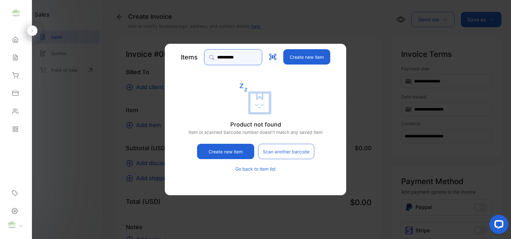
type input "**********"
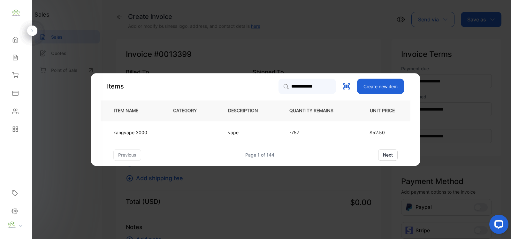
click at [213, 135] on td at bounding box center [190, 132] width 55 height 23
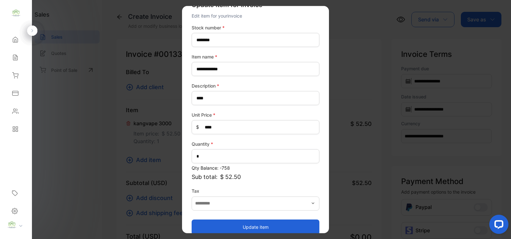
scroll to position [25, 0]
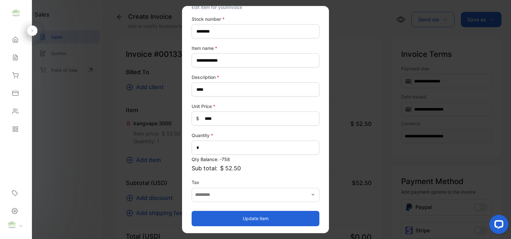
click at [285, 213] on button "Update item" at bounding box center [256, 218] width 128 height 15
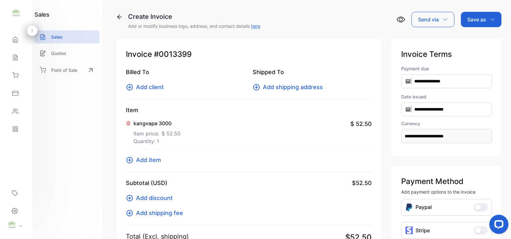
click at [132, 158] on icon at bounding box center [130, 160] width 8 height 8
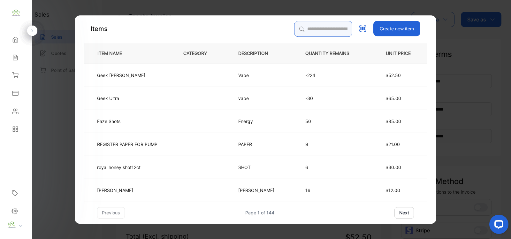
click at [303, 32] on input "search" at bounding box center [323, 29] width 58 height 16
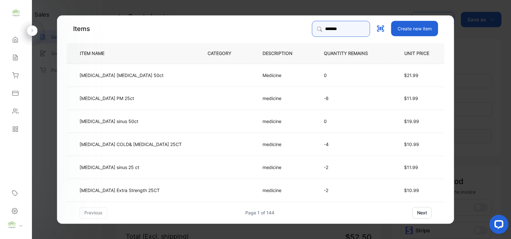
type input "**********"
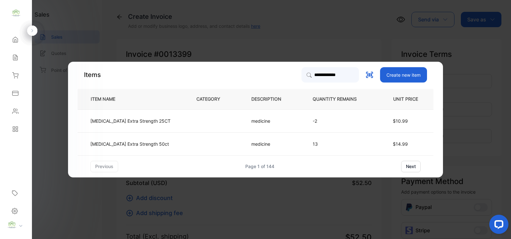
click at [174, 144] on td "[MEDICAL_DATA] Extra Strength 50ct" at bounding box center [132, 143] width 108 height 23
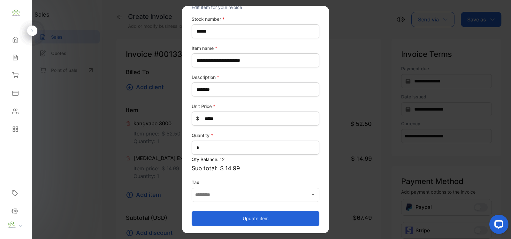
click at [255, 216] on button "Update item" at bounding box center [256, 218] width 128 height 15
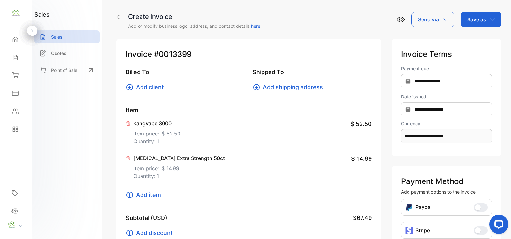
click at [127, 194] on icon at bounding box center [130, 195] width 6 height 6
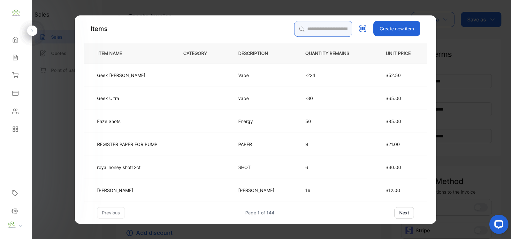
click at [298, 26] on input "search" at bounding box center [323, 29] width 58 height 16
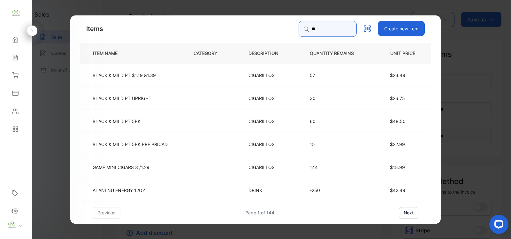
type input "***"
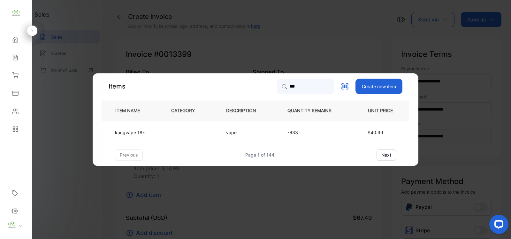
click at [207, 128] on td at bounding box center [188, 132] width 55 height 23
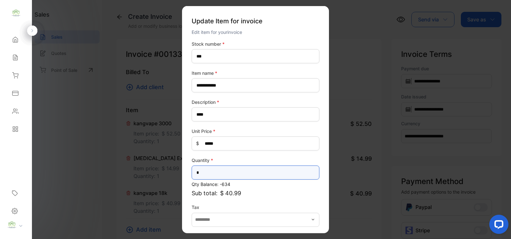
click at [222, 170] on input "*" at bounding box center [256, 173] width 128 height 14
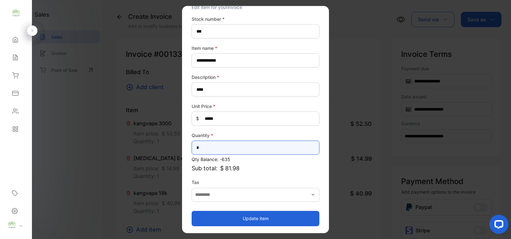
type input "*"
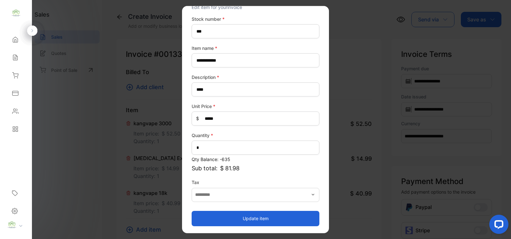
click at [281, 213] on button "Update item" at bounding box center [256, 218] width 128 height 15
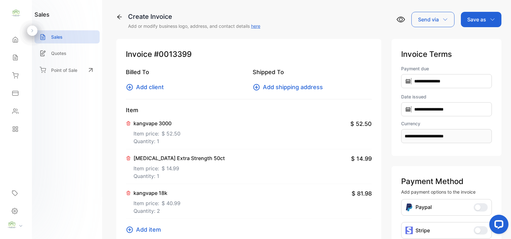
click at [130, 229] on icon at bounding box center [130, 230] width 8 height 8
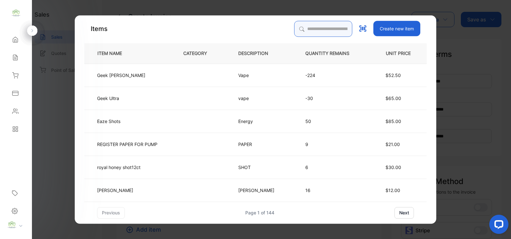
click at [326, 25] on input "search" at bounding box center [323, 29] width 58 height 16
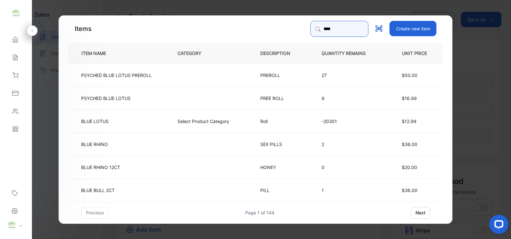
type input "*********"
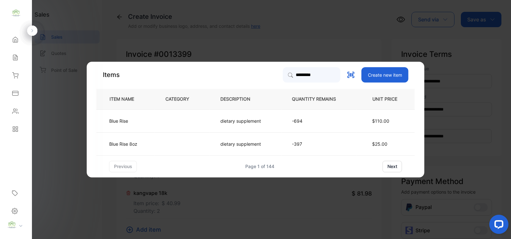
click at [268, 112] on td "dietary supplement" at bounding box center [246, 120] width 72 height 23
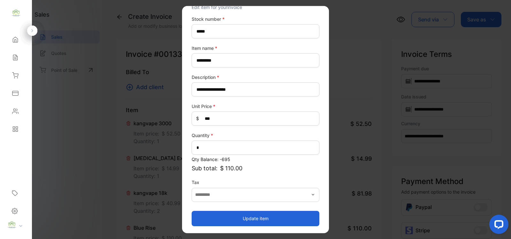
click at [306, 216] on button "Update item" at bounding box center [256, 218] width 128 height 15
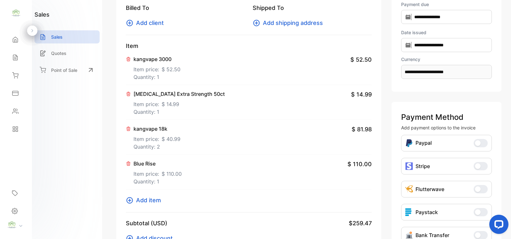
scroll to position [93, 0]
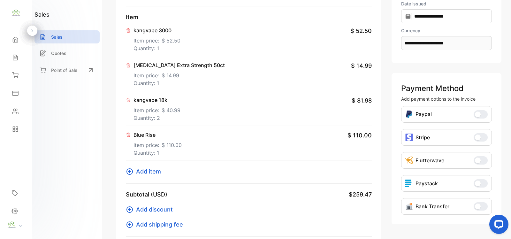
click at [136, 170] on span "Add item" at bounding box center [148, 171] width 25 height 9
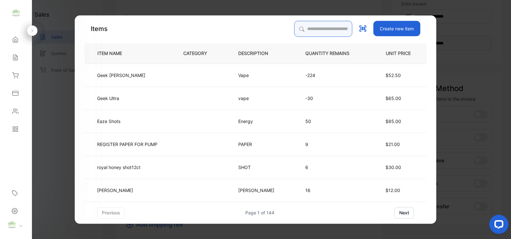
click at [317, 31] on input "search" at bounding box center [323, 29] width 58 height 16
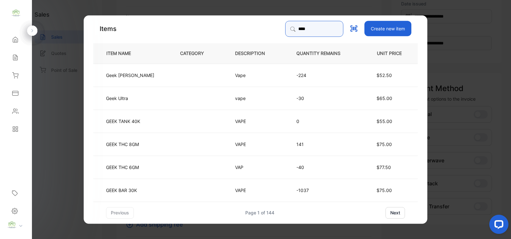
type input "********"
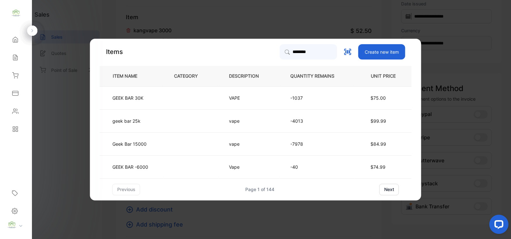
click at [378, 148] on td "$84.99" at bounding box center [383, 143] width 57 height 23
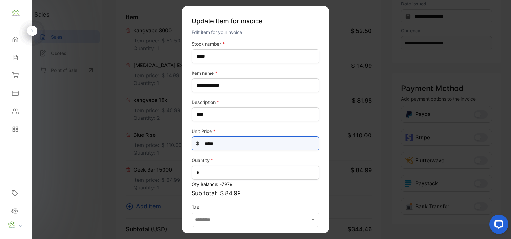
click at [238, 146] on Price-inputprice "*****" at bounding box center [256, 143] width 128 height 14
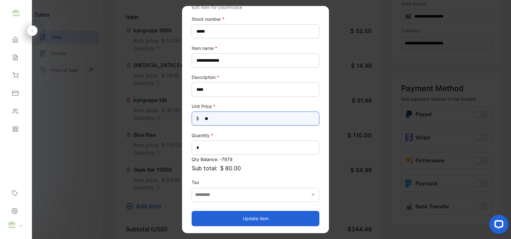
type Price-inputprice "**"
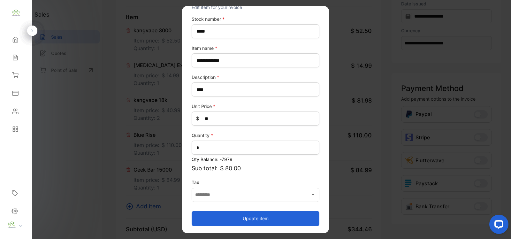
click at [261, 219] on button "Update item" at bounding box center [256, 218] width 128 height 15
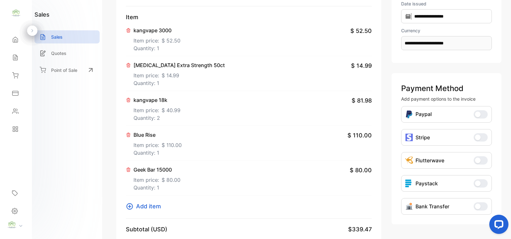
click at [126, 205] on icon at bounding box center [130, 207] width 8 height 8
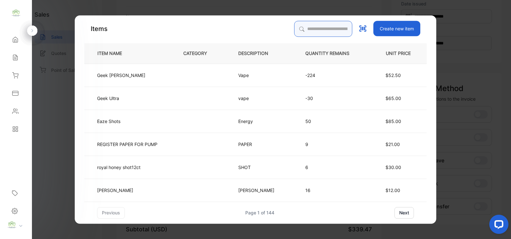
click at [314, 33] on input "search" at bounding box center [323, 29] width 58 height 16
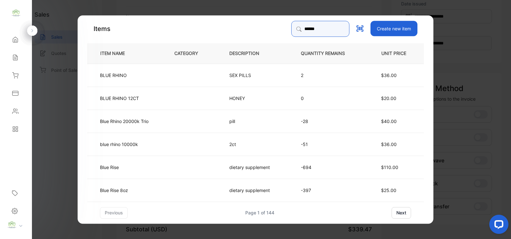
type input "******"
click at [247, 192] on p "dietary supplement" at bounding box center [249, 190] width 41 height 7
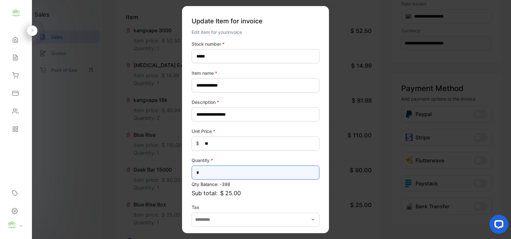
click at [229, 168] on input "*" at bounding box center [256, 173] width 128 height 14
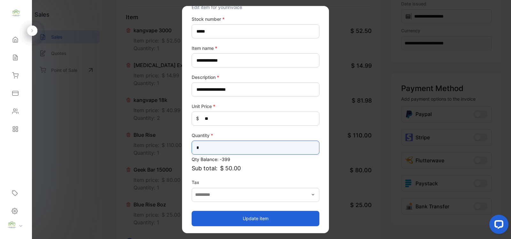
type input "*"
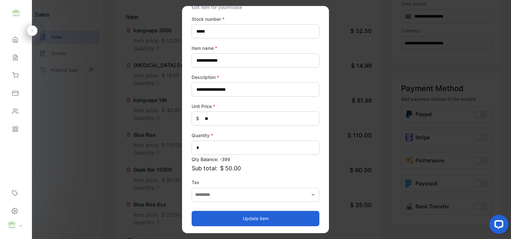
click at [283, 212] on button "Update item" at bounding box center [256, 218] width 128 height 15
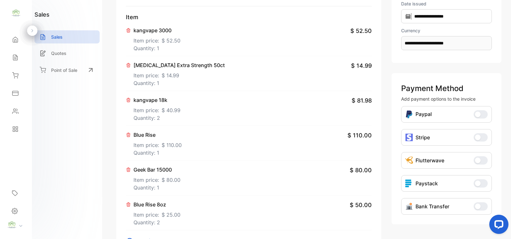
scroll to position [286, 0]
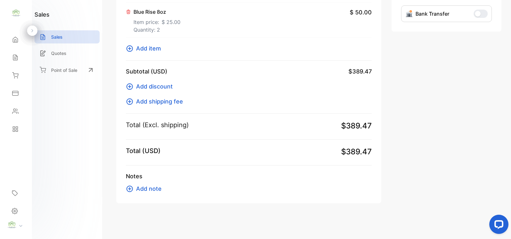
click at [133, 50] on icon at bounding box center [130, 49] width 8 height 8
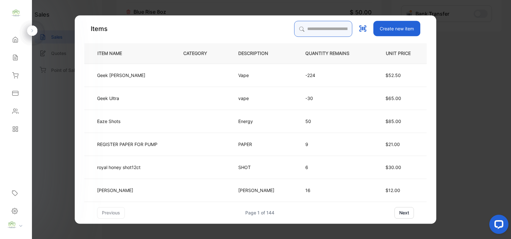
click at [327, 30] on input "search" at bounding box center [323, 29] width 58 height 16
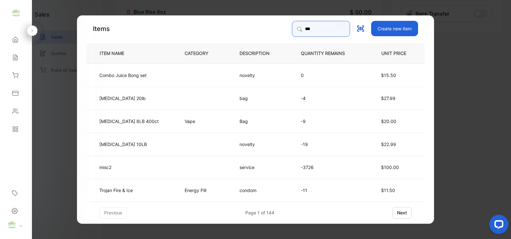
type input "***"
click at [240, 122] on p "Bag" at bounding box center [248, 121] width 17 height 7
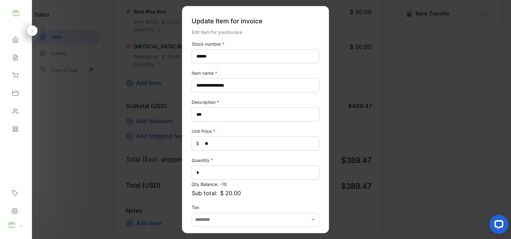
scroll to position [25, 0]
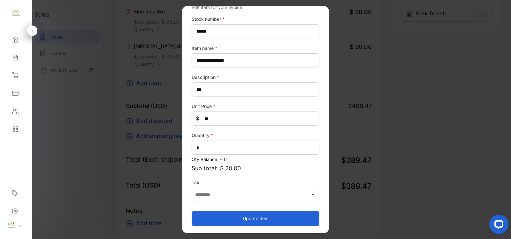
click at [279, 213] on button "Update item" at bounding box center [256, 218] width 128 height 15
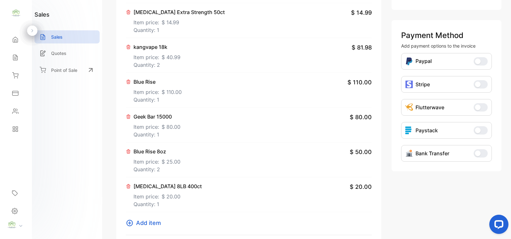
scroll to position [0, 0]
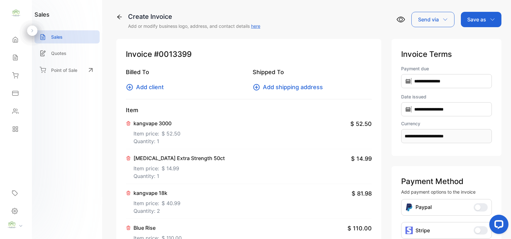
click at [132, 89] on icon at bounding box center [130, 87] width 6 height 6
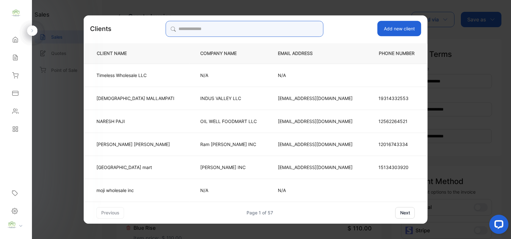
click at [213, 33] on input "search" at bounding box center [245, 29] width 158 height 16
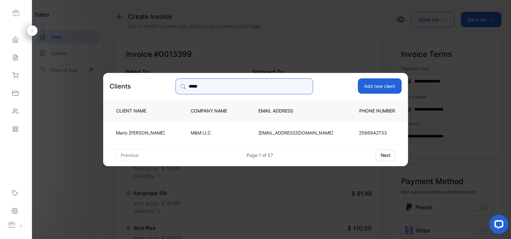
type input "*****"
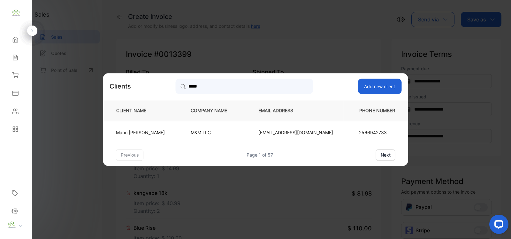
click at [212, 136] on p "M&M LLC" at bounding box center [214, 132] width 47 height 7
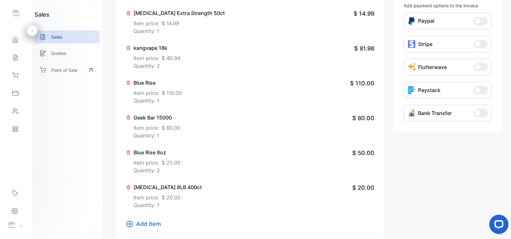
scroll to position [362, 0]
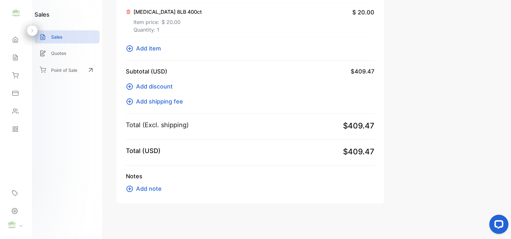
click at [130, 89] on icon at bounding box center [130, 86] width 6 height 6
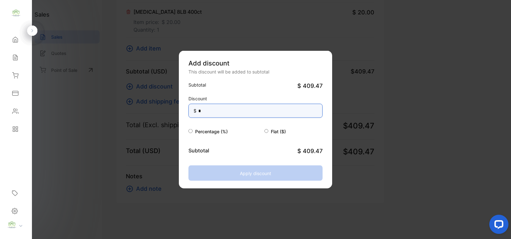
click at [244, 113] on input "*" at bounding box center [256, 111] width 134 height 14
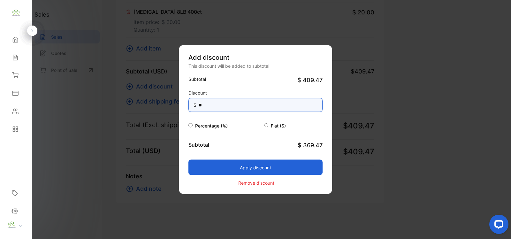
type input "**"
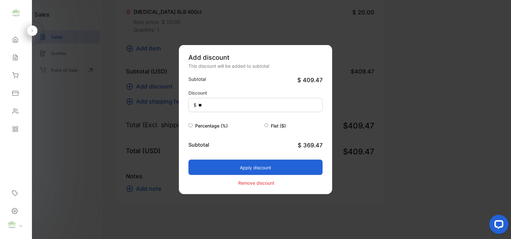
click at [214, 161] on button "Apply discount" at bounding box center [256, 167] width 134 height 15
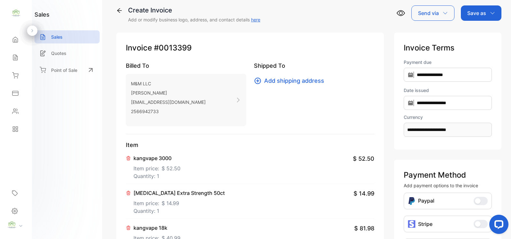
scroll to position [0, 0]
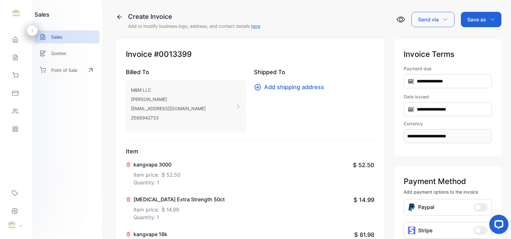
click at [488, 22] on div "Save as" at bounding box center [481, 19] width 41 height 15
click at [482, 38] on div "Invoice" at bounding box center [479, 40] width 37 height 13
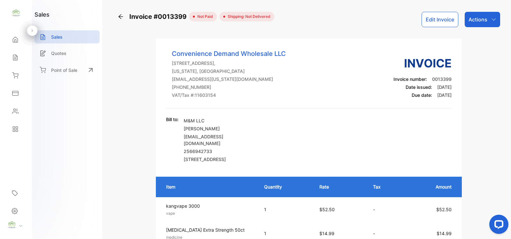
click at [492, 20] on icon "button" at bounding box center [494, 19] width 5 height 5
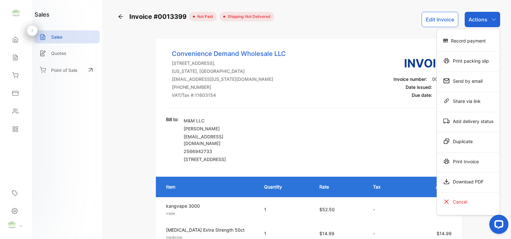
click at [475, 40] on div "Record payment" at bounding box center [468, 40] width 63 height 13
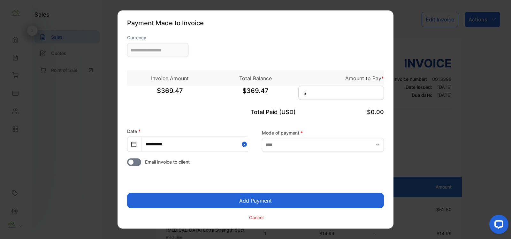
type input "**********"
click at [340, 88] on input at bounding box center [341, 93] width 86 height 14
type input "******"
click at [292, 149] on input "text" at bounding box center [323, 145] width 122 height 14
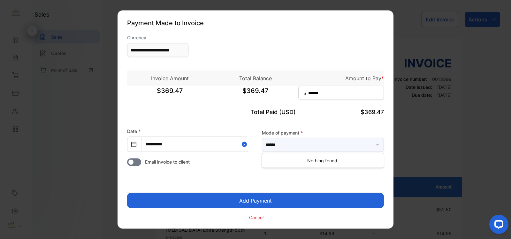
type input "******"
click at [253, 197] on button "Add Payment" at bounding box center [255, 200] width 257 height 15
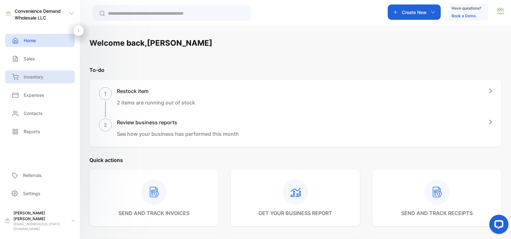
click at [25, 71] on div "Inventory" at bounding box center [40, 76] width 70 height 13
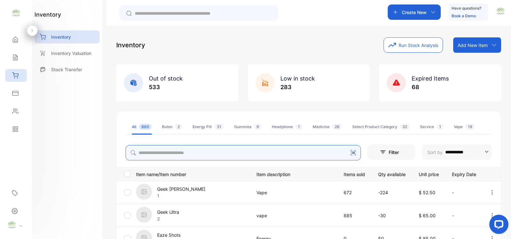
click at [199, 154] on input "search" at bounding box center [244, 152] width 236 height 15
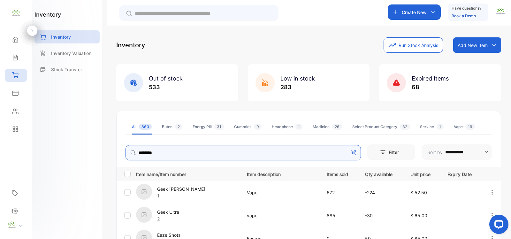
type input "**********"
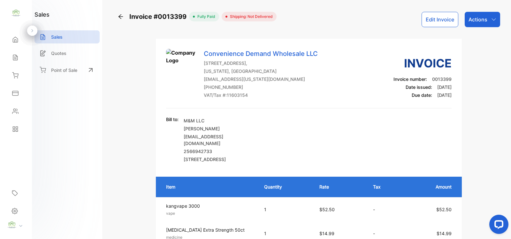
click at [479, 25] on div "Actions" at bounding box center [482, 19] width 35 height 15
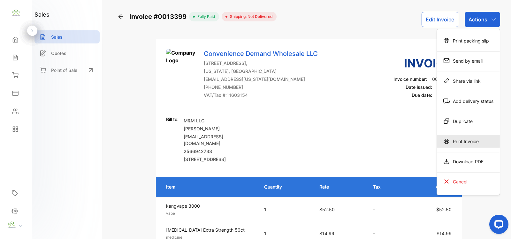
click at [472, 138] on div "Print Invoice" at bounding box center [468, 141] width 63 height 13
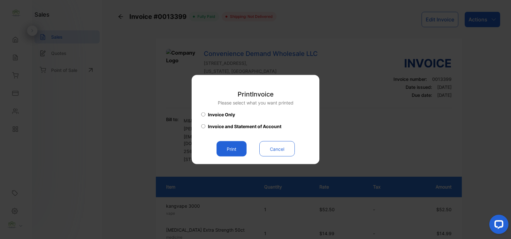
click at [243, 148] on button "Print" at bounding box center [232, 148] width 30 height 15
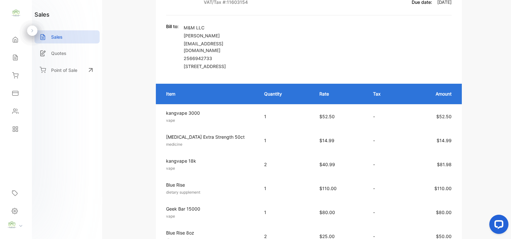
scroll to position [186, 0]
